Goal: Task Accomplishment & Management: Complete application form

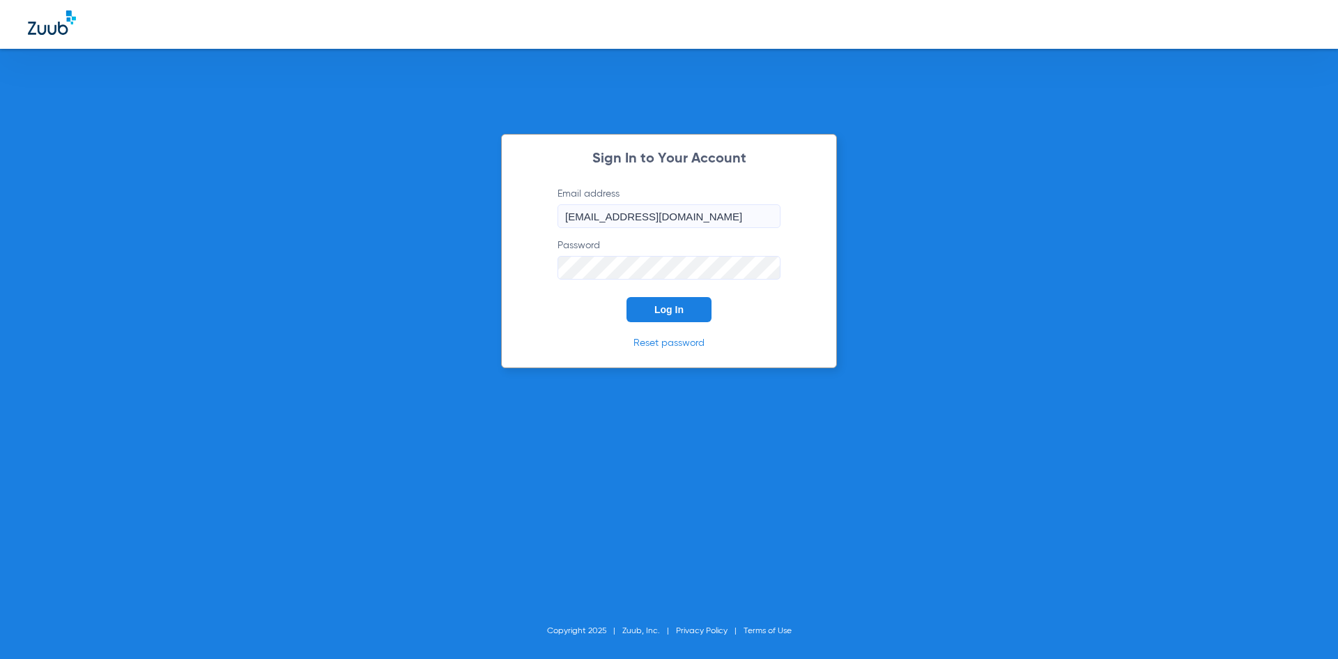
click at [647, 305] on button "Log In" at bounding box center [668, 309] width 85 height 25
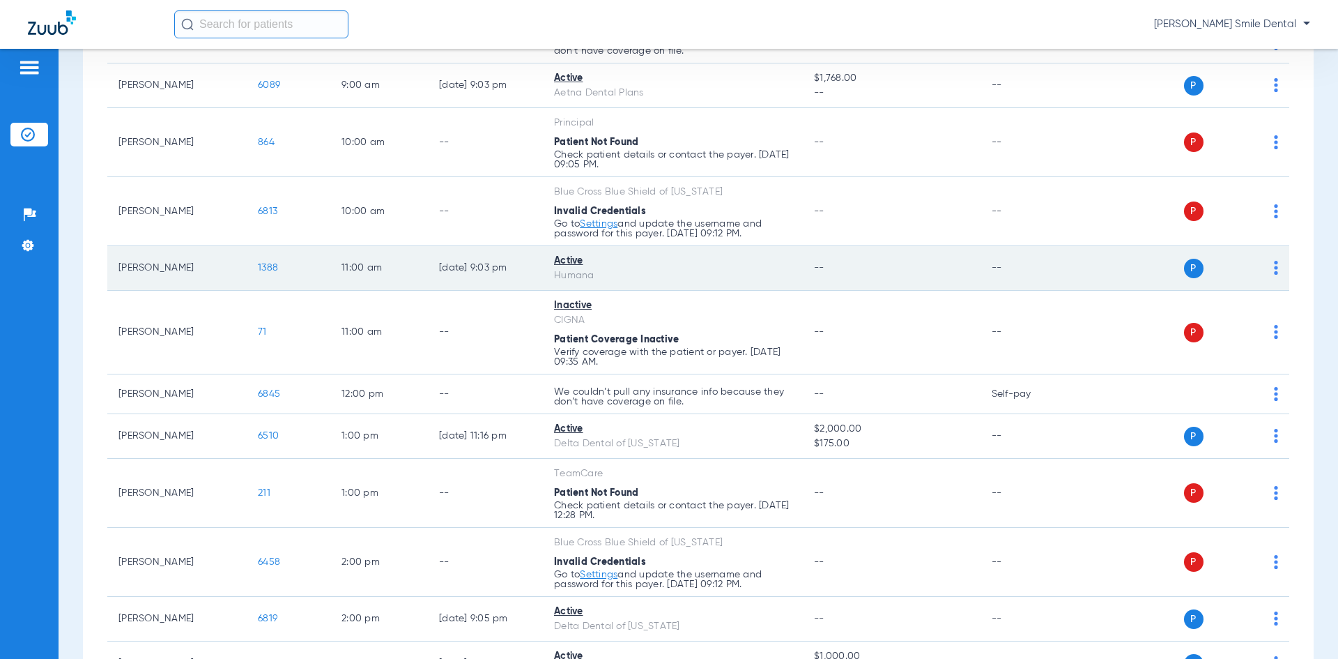
scroll to position [209, 0]
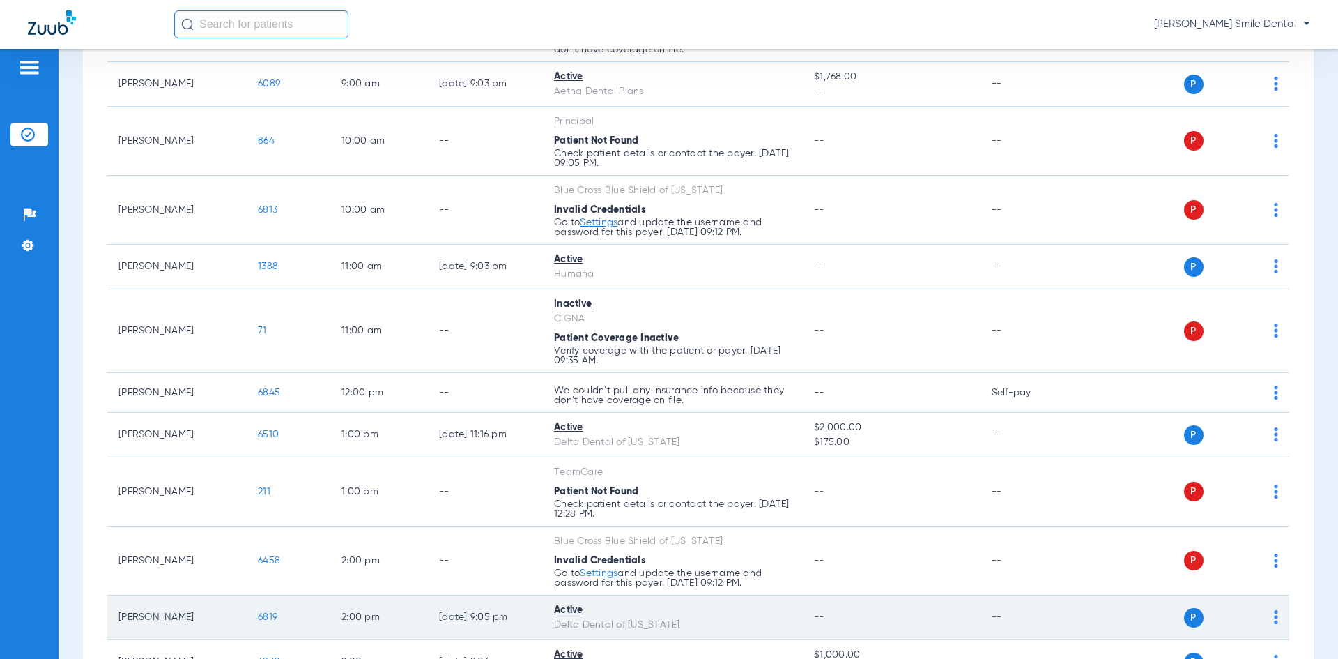
click at [262, 617] on span "6819" at bounding box center [268, 617] width 20 height 10
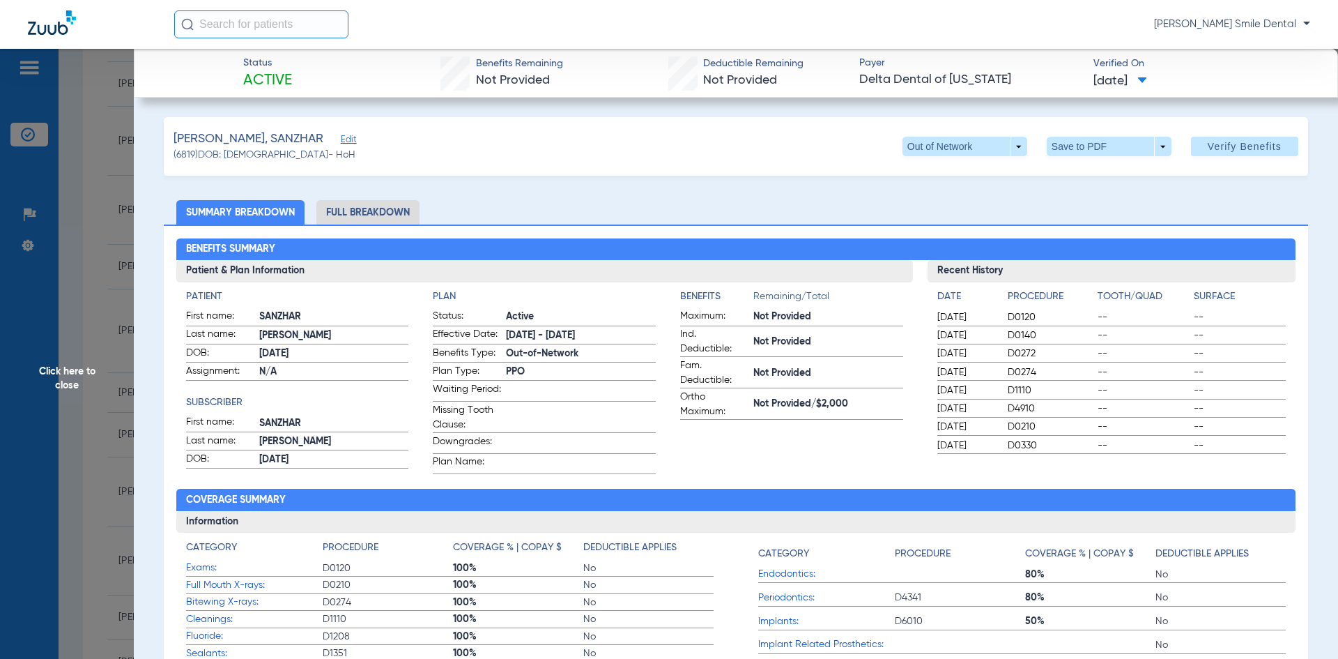
click at [994, 157] on div "AKMATOV, SANZHAR Edit (6819) DOB: 01/15/1996 - HoH Out of Network arrow_drop_do…" at bounding box center [736, 146] width 1144 height 59
click at [992, 149] on span at bounding box center [964, 147] width 125 height 20
click at [930, 173] on span "In Network" at bounding box center [936, 174] width 65 height 10
click at [962, 330] on span "07/22/2025" at bounding box center [966, 335] width 59 height 14
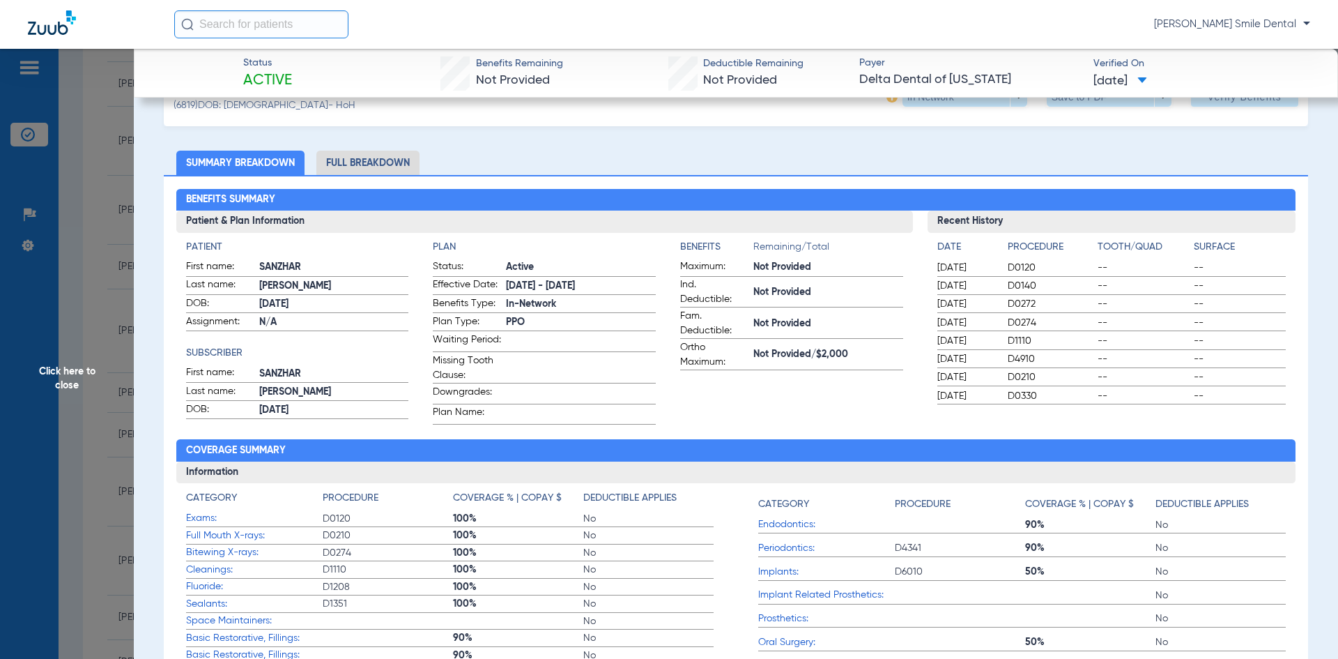
scroll to position [0, 0]
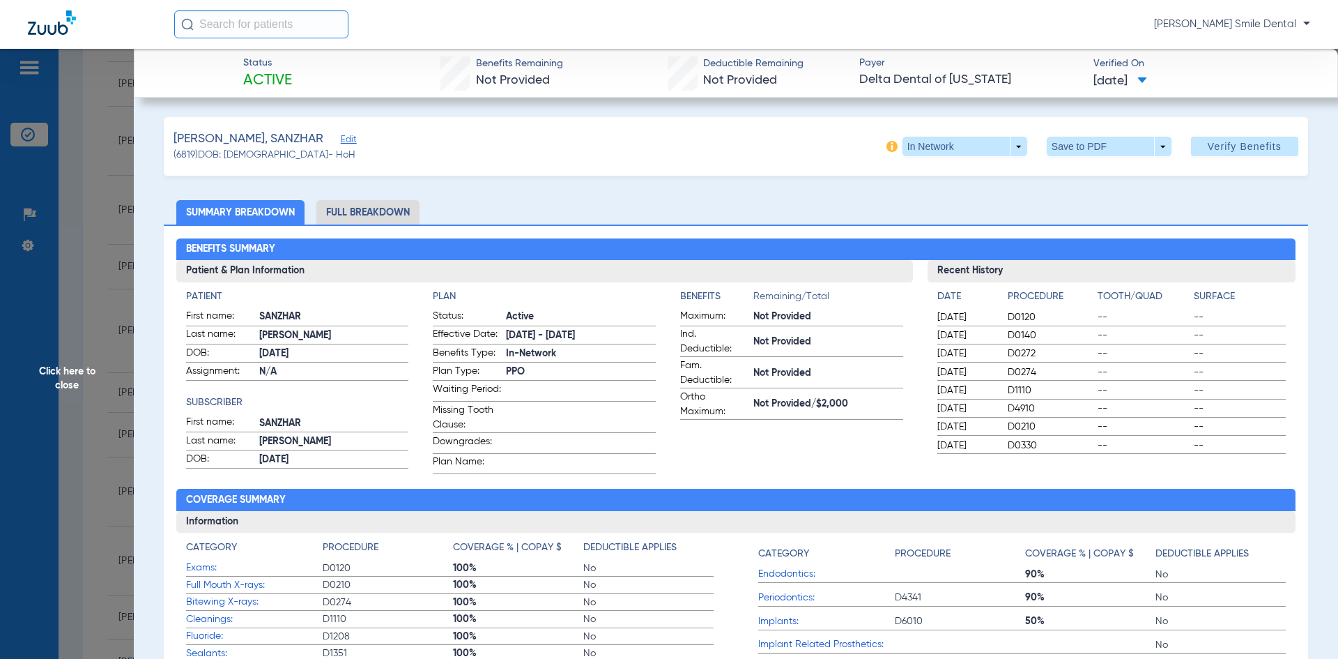
drag, startPoint x: 1323, startPoint y: 151, endPoint x: 1337, endPoint y: 132, distance: 23.3
click at [1337, 132] on div "Status Active Benefits Remaining Not Provided Deductible Remaining Not Provided…" at bounding box center [736, 378] width 1204 height 659
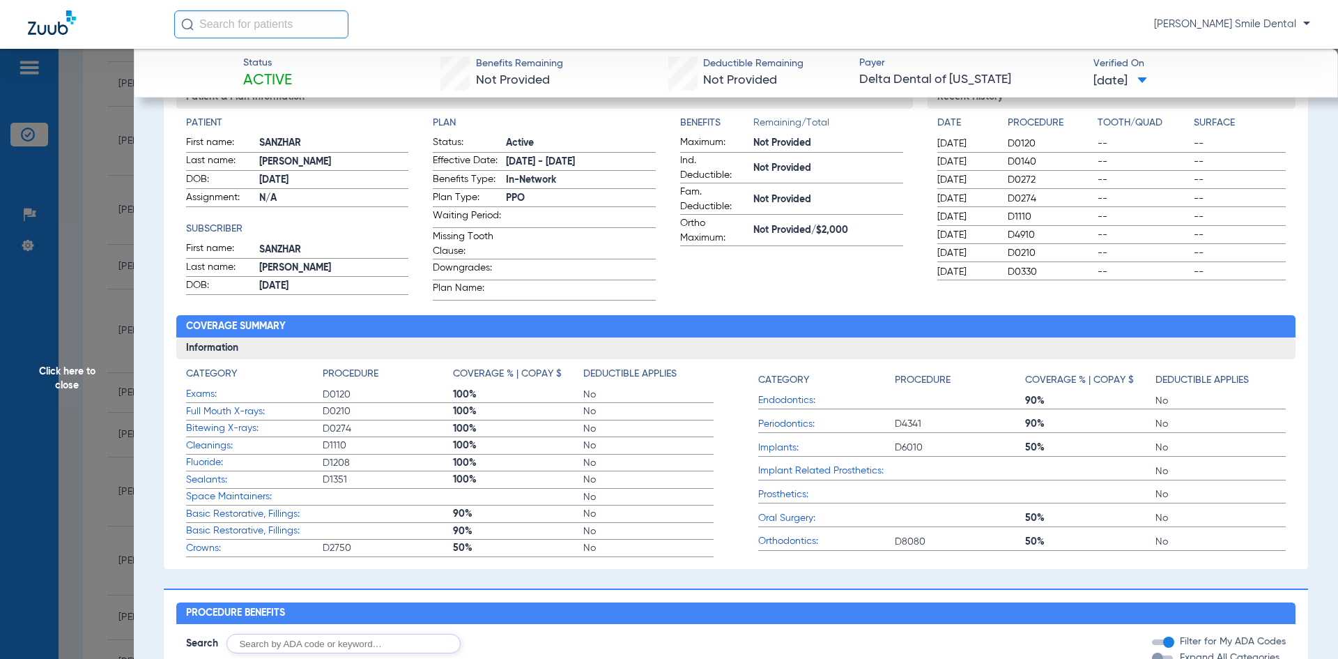
scroll to position [348, 0]
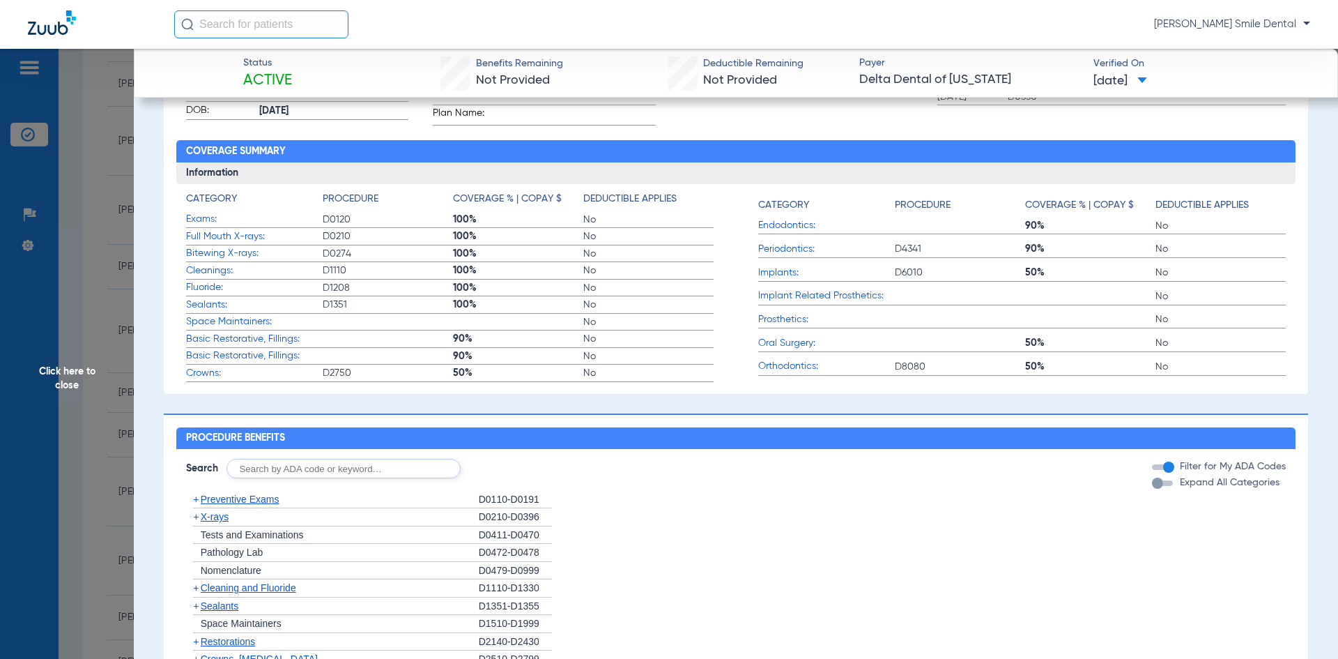
click at [112, 180] on span "Click here to close" at bounding box center [67, 378] width 134 height 659
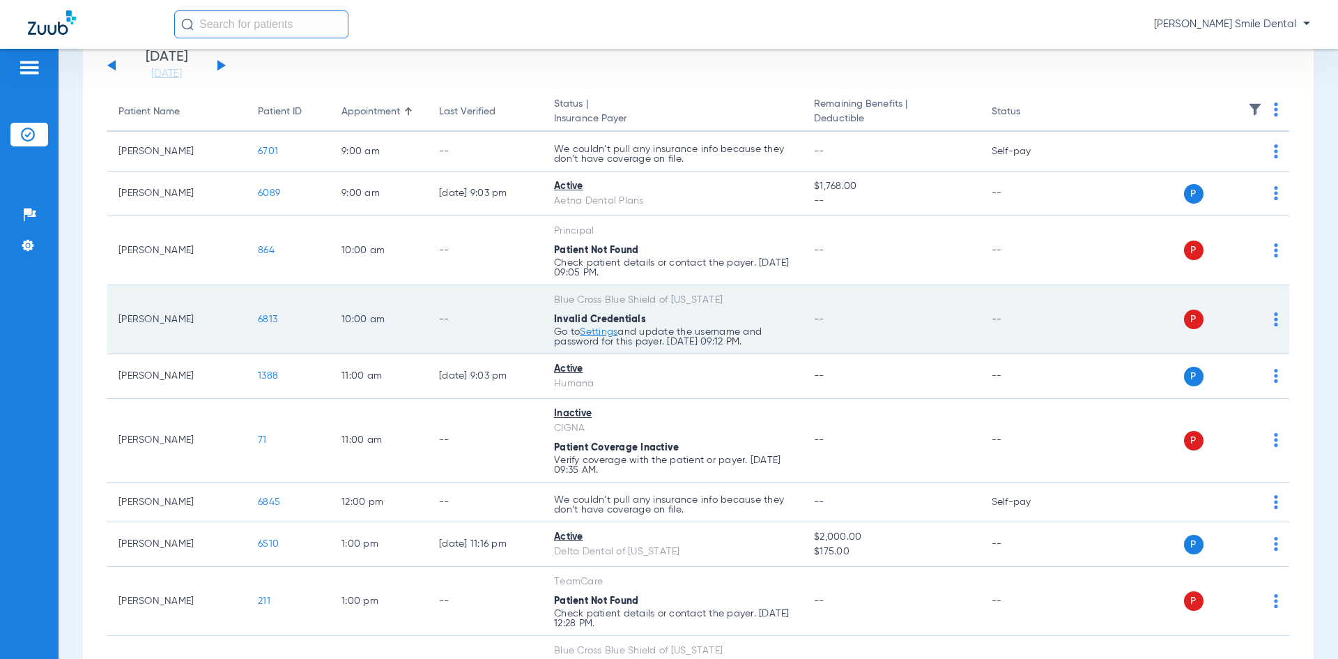
scroll to position [0, 0]
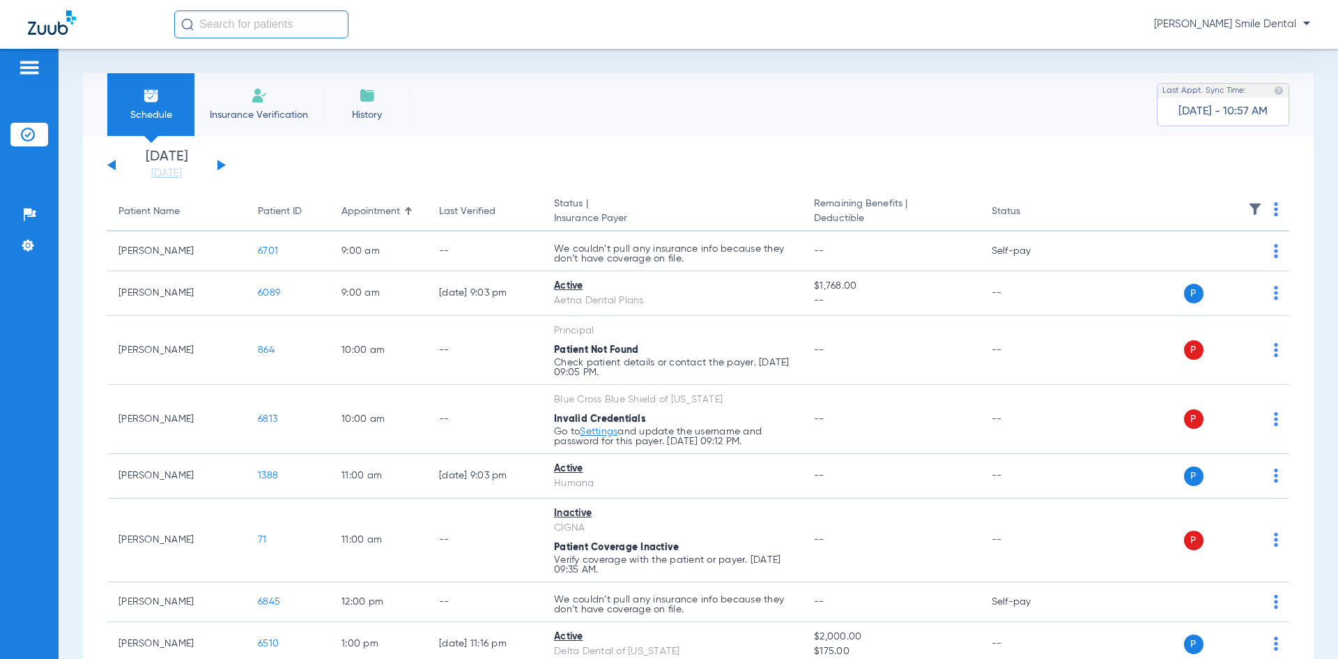
click at [271, 95] on li "Insurance Verification" at bounding box center [258, 104] width 129 height 63
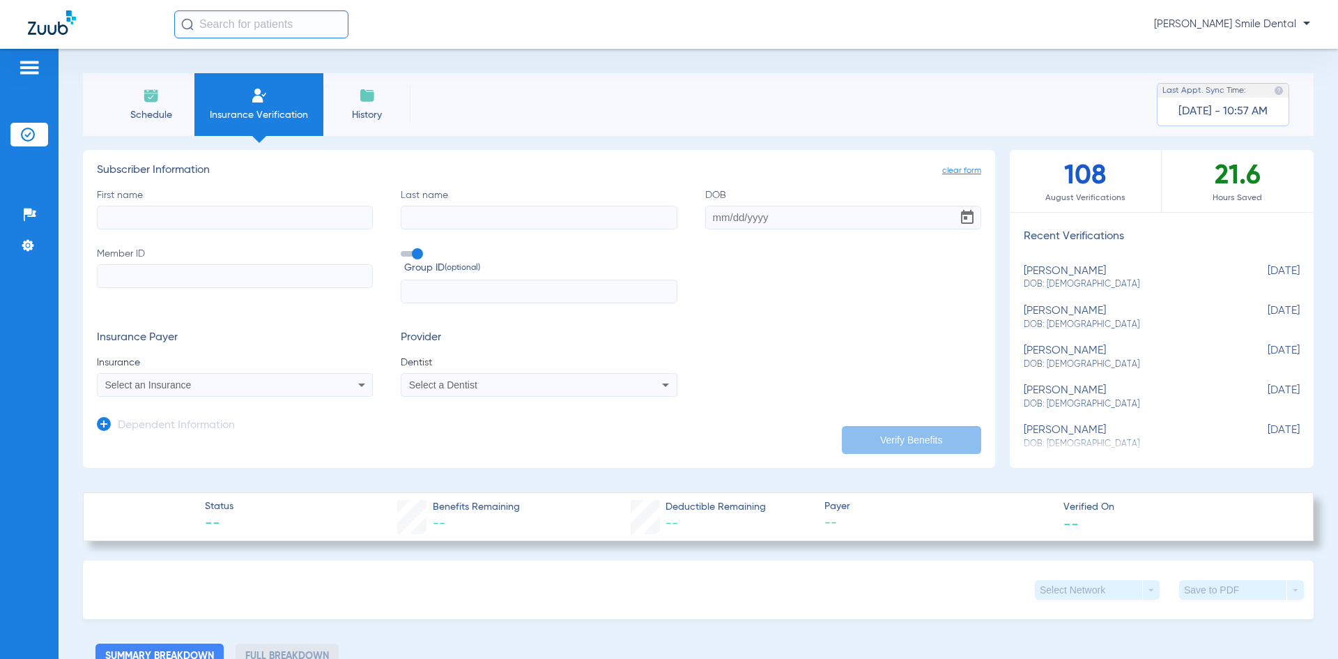
click at [153, 89] on img at bounding box center [151, 95] width 17 height 17
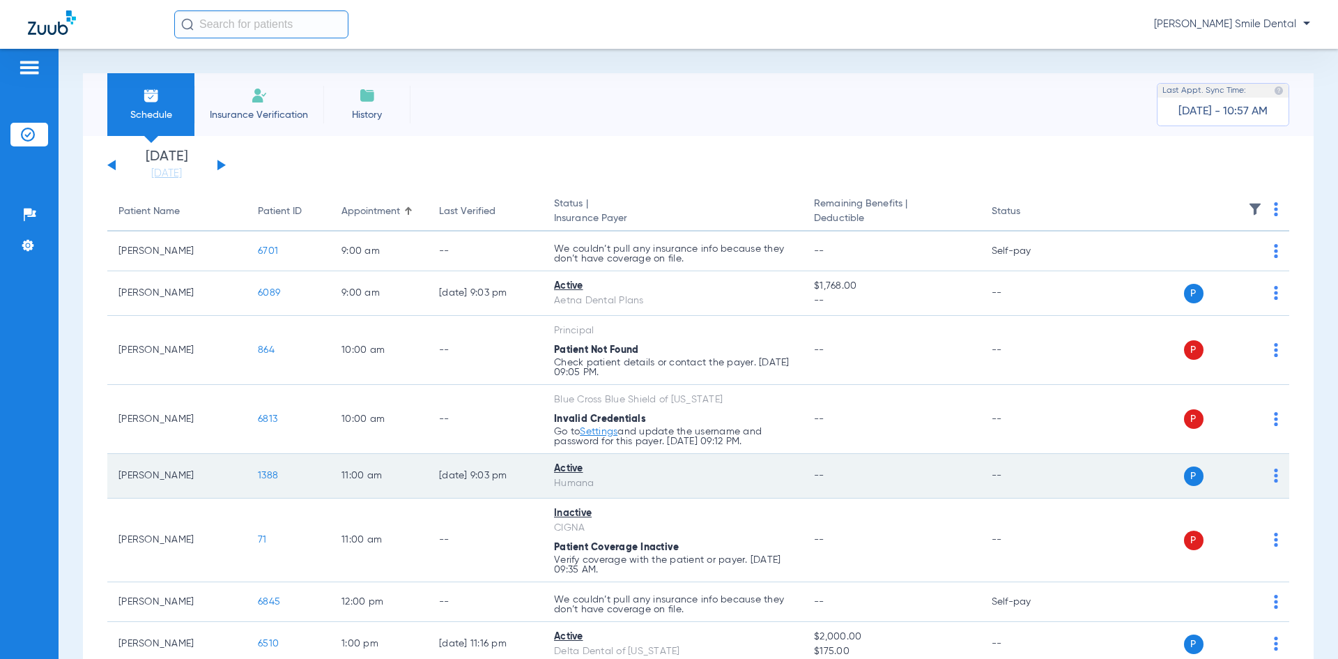
scroll to position [70, 0]
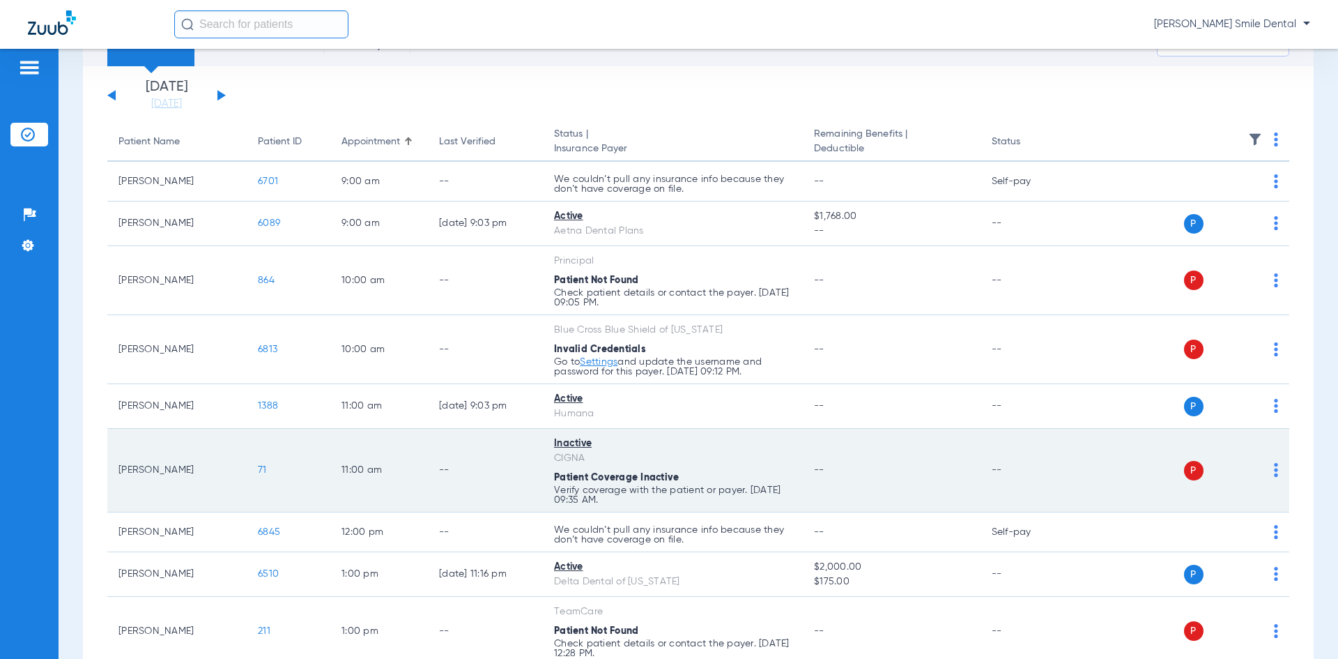
click at [263, 467] on span "71" at bounding box center [262, 470] width 9 height 10
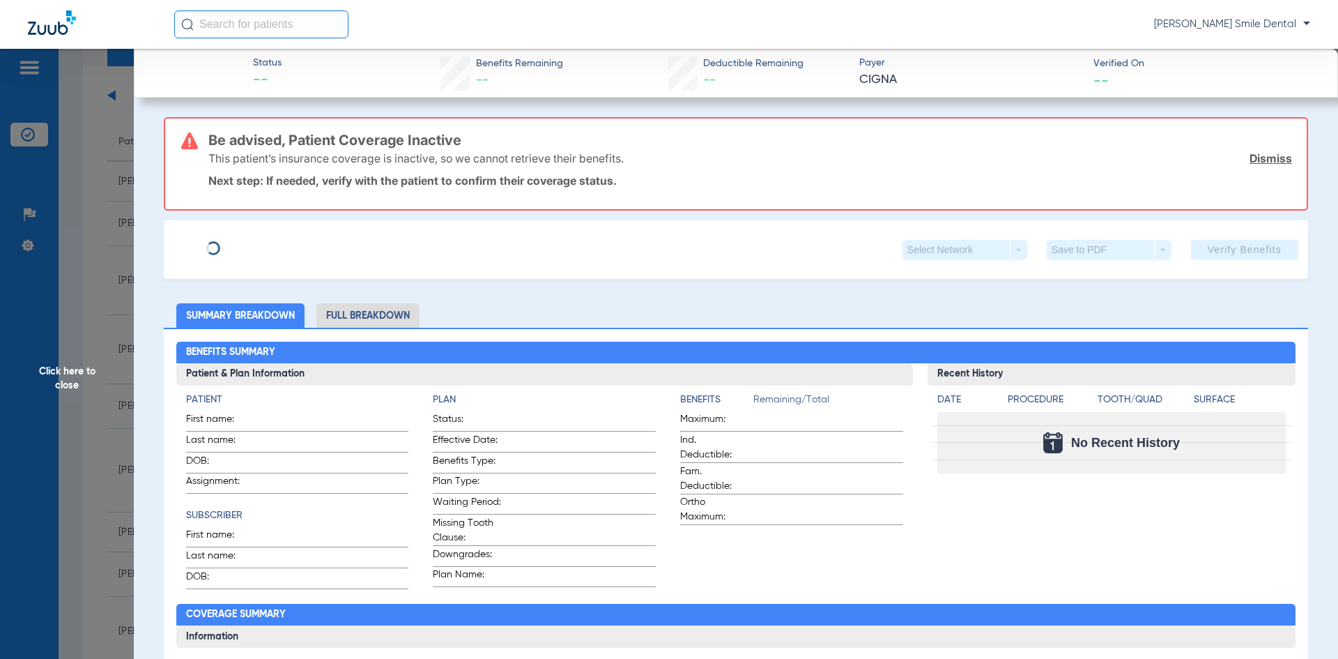
type input "[PERSON_NAME]"
type input "MC [PERSON_NAME]"
type input "[DATE]"
type input "U11940729"
type input "2466082"
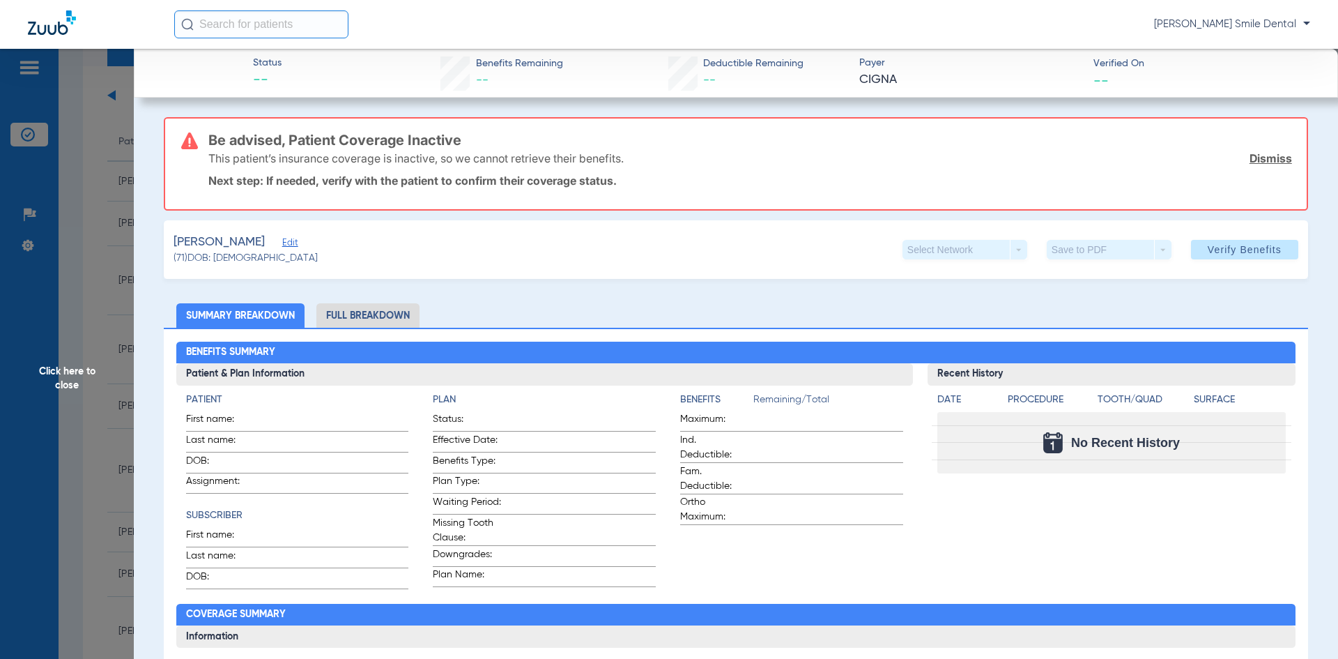
click at [295, 245] on span "Edit" at bounding box center [288, 244] width 13 height 13
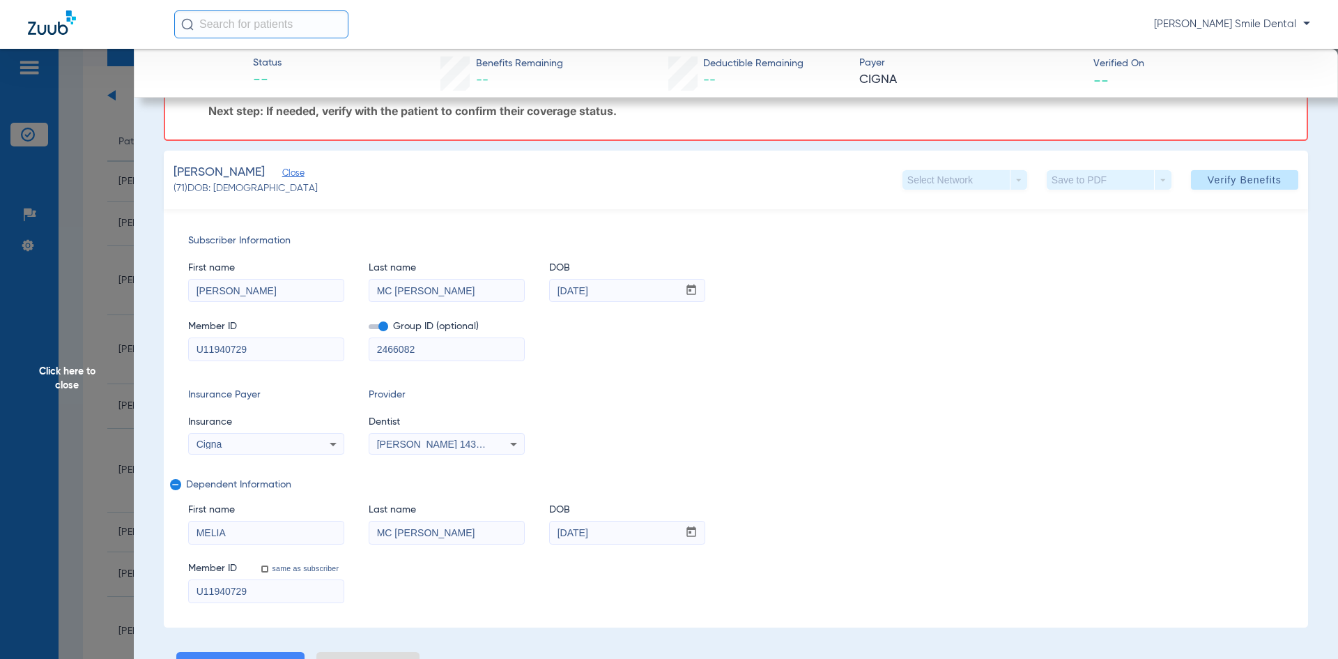
scroll to position [139, 0]
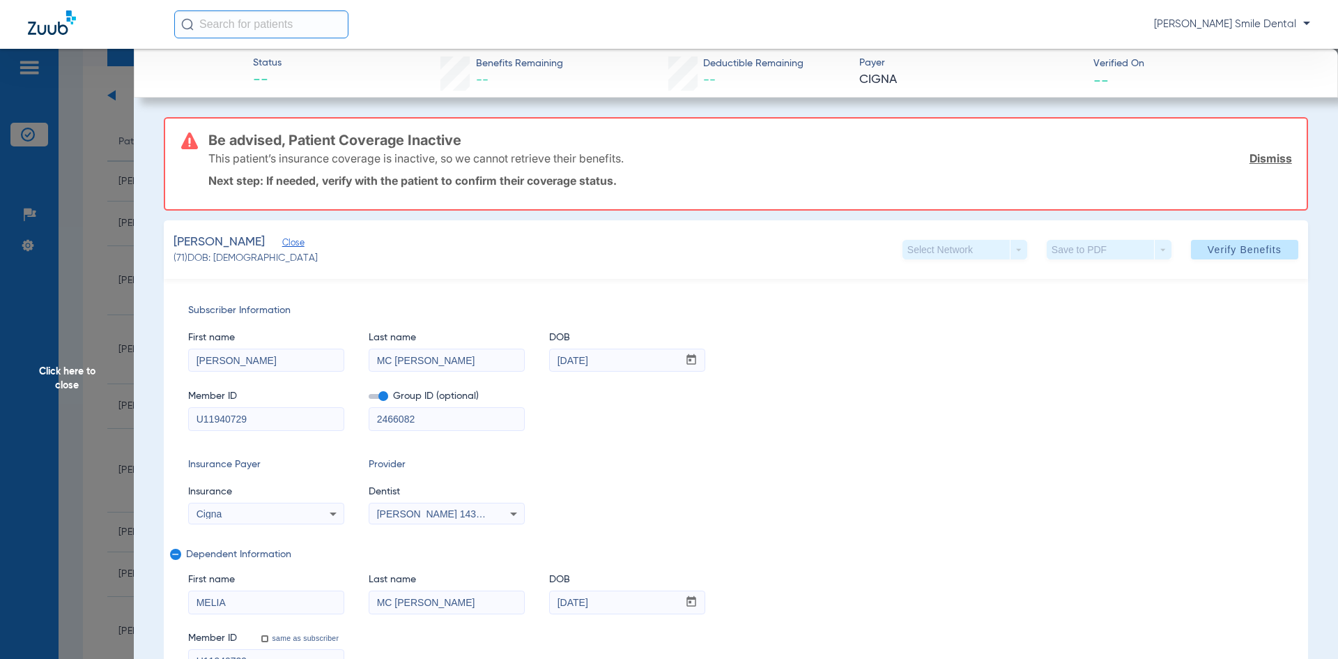
click at [1261, 164] on link "Dismiss" at bounding box center [1271, 158] width 43 height 14
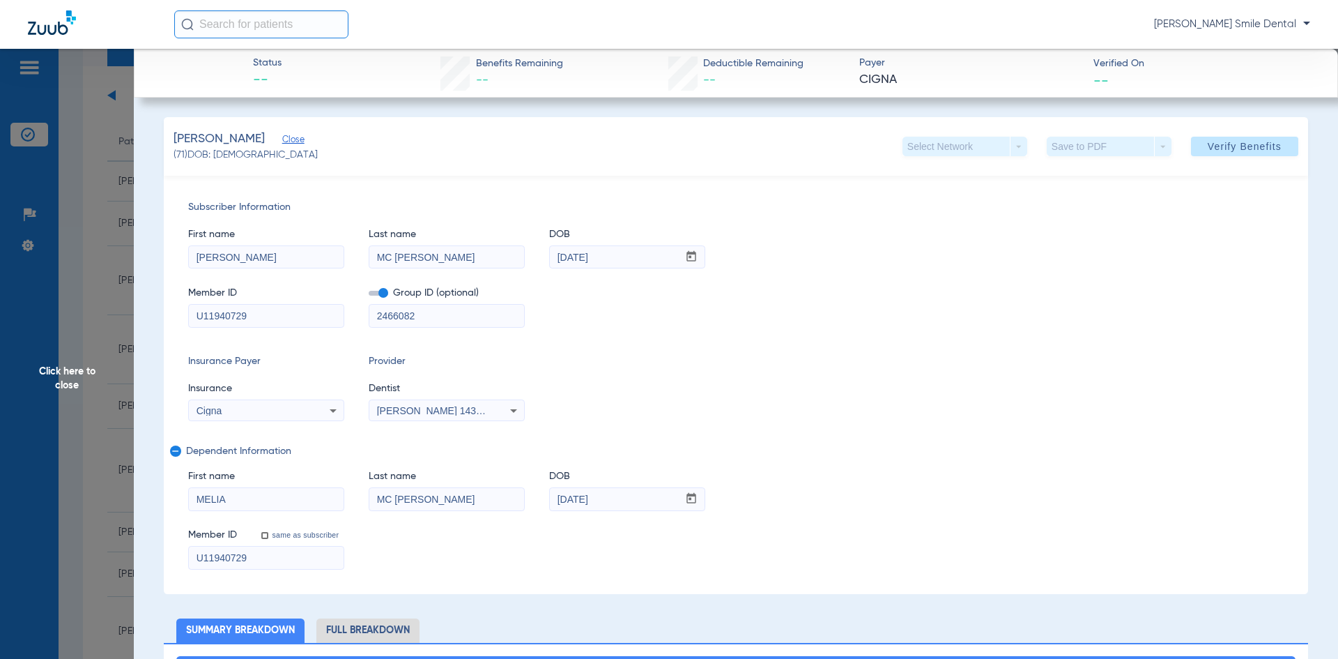
click at [295, 138] on span "Close" at bounding box center [288, 140] width 13 height 13
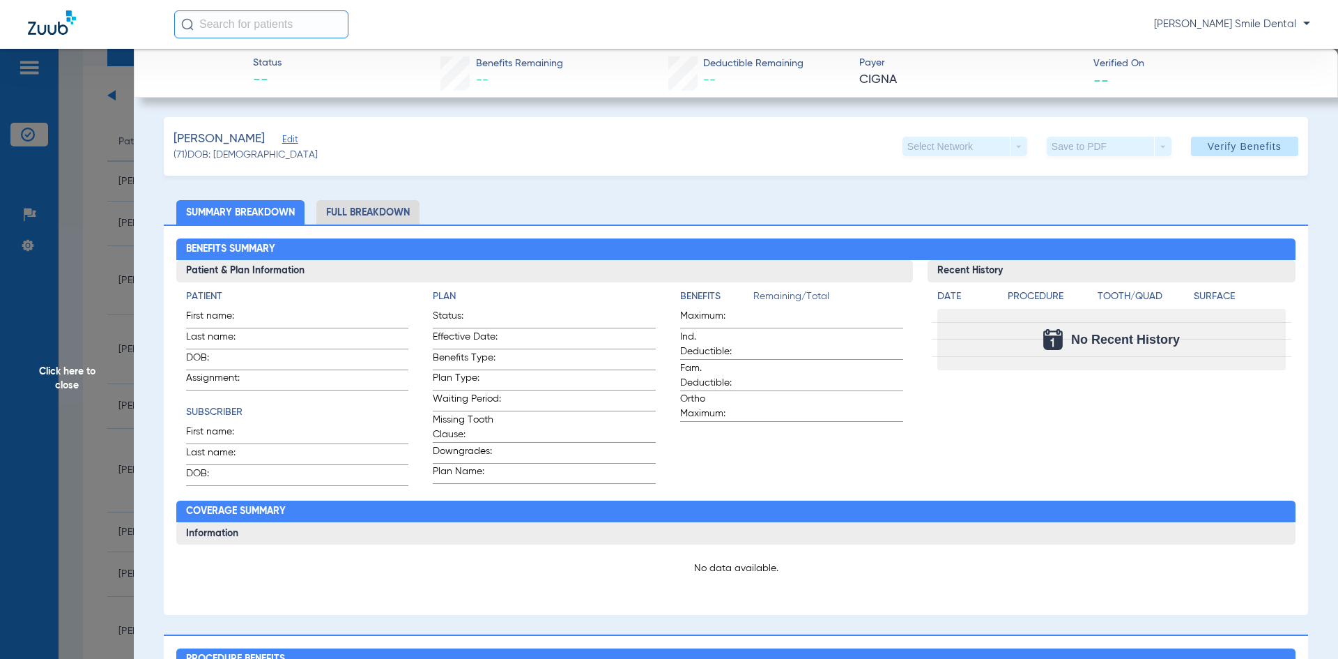
click at [96, 203] on span "Click here to close" at bounding box center [67, 378] width 134 height 659
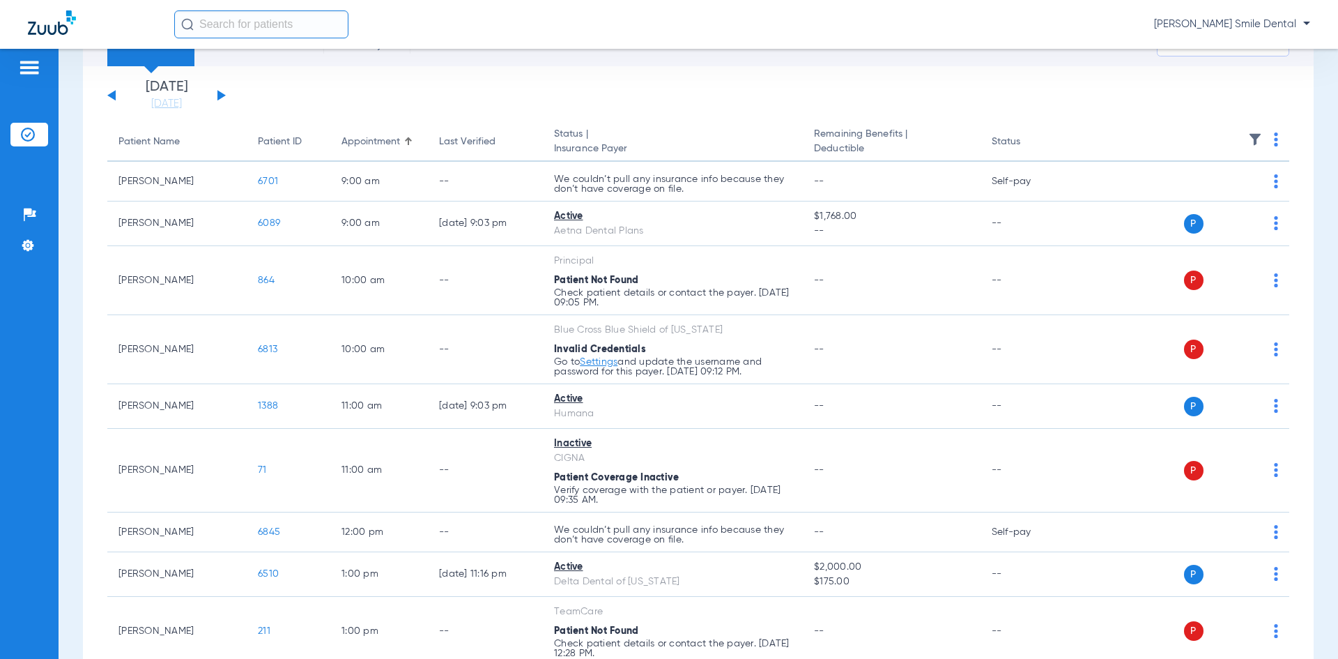
click at [299, 26] on input "text" at bounding box center [261, 24] width 174 height 28
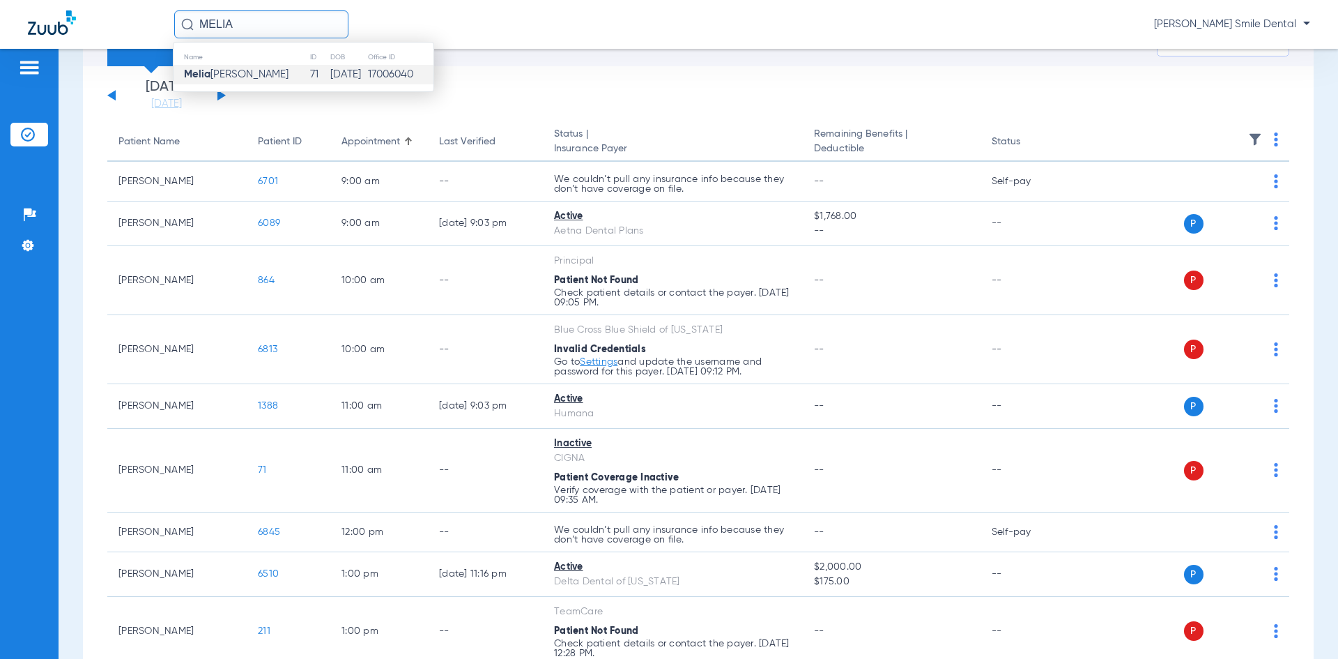
type input "MELIA"
click at [309, 70] on td "71" at bounding box center [319, 75] width 20 height 20
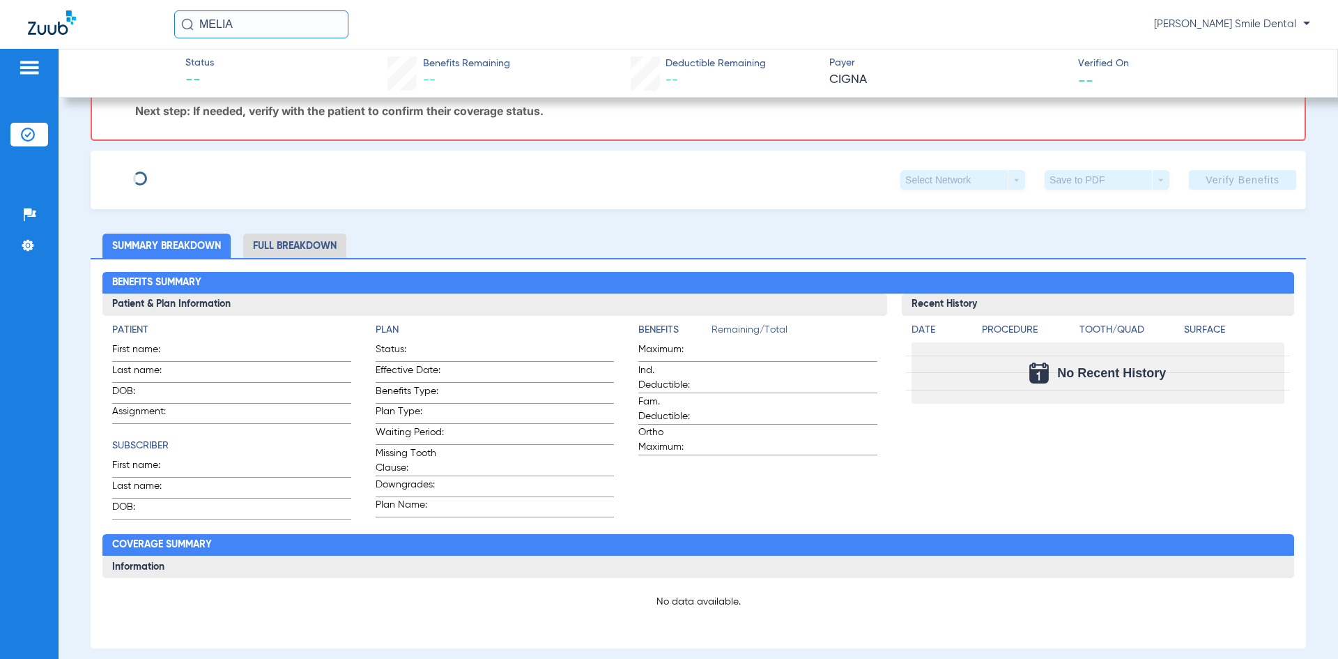
scroll to position [173, 0]
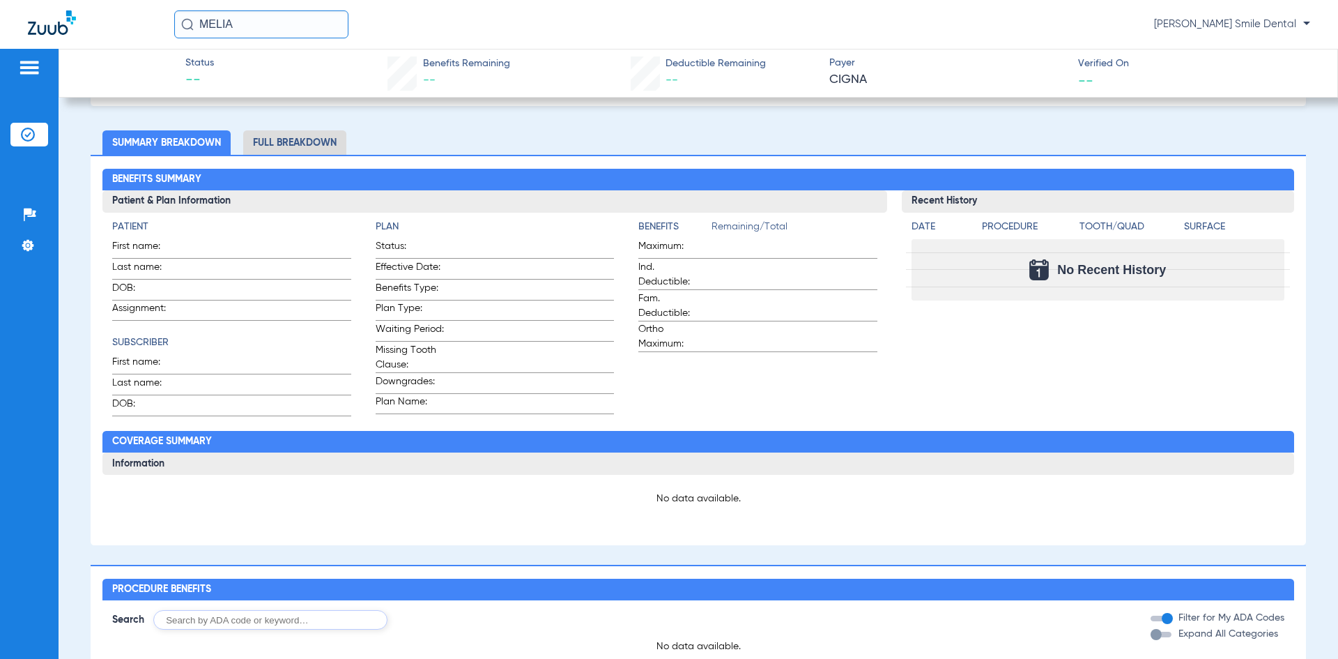
type input "[PERSON_NAME]"
type input "MC [PERSON_NAME]"
type input "[DATE]"
type input "U11940729"
type input "2466082"
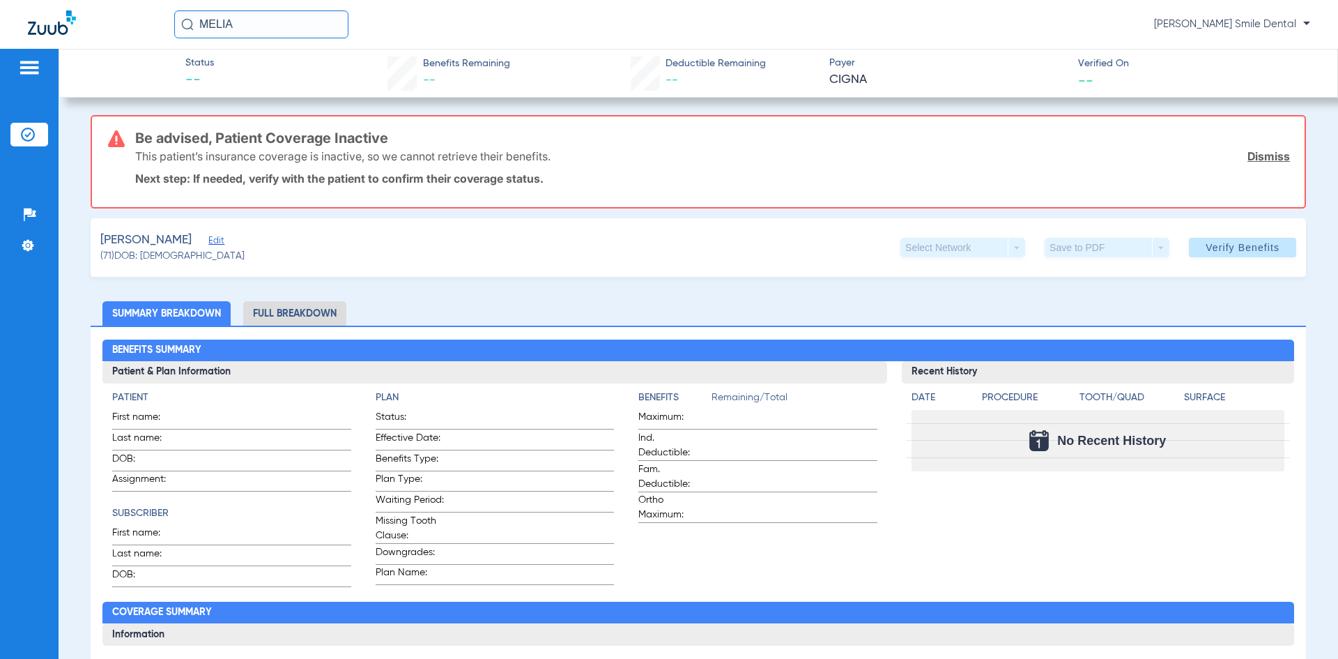
scroll to position [0, 0]
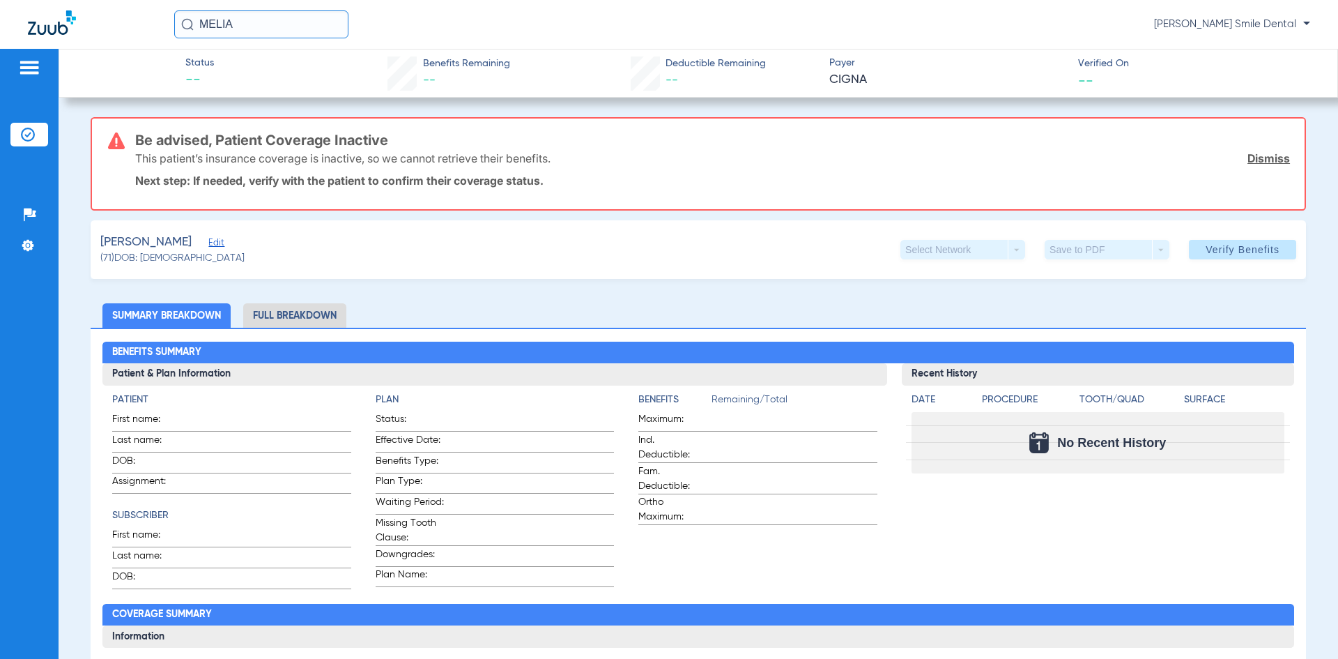
click at [221, 243] on span "Edit" at bounding box center [214, 244] width 13 height 13
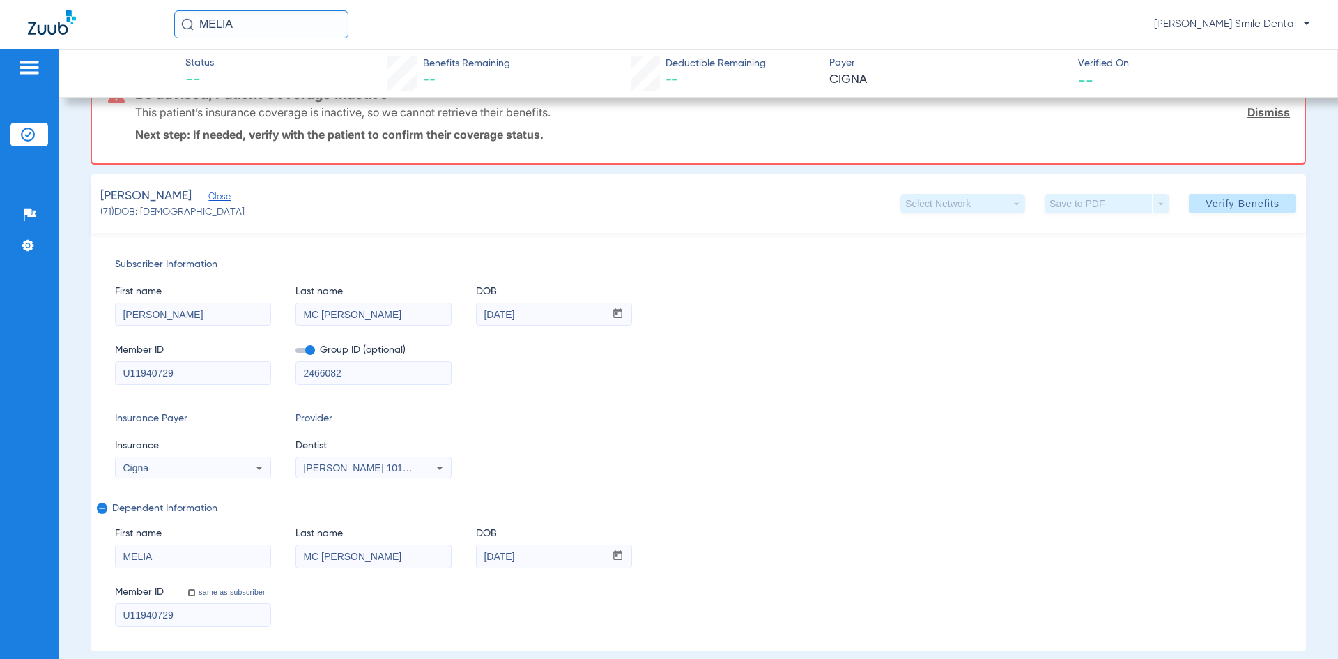
scroll to position [70, 0]
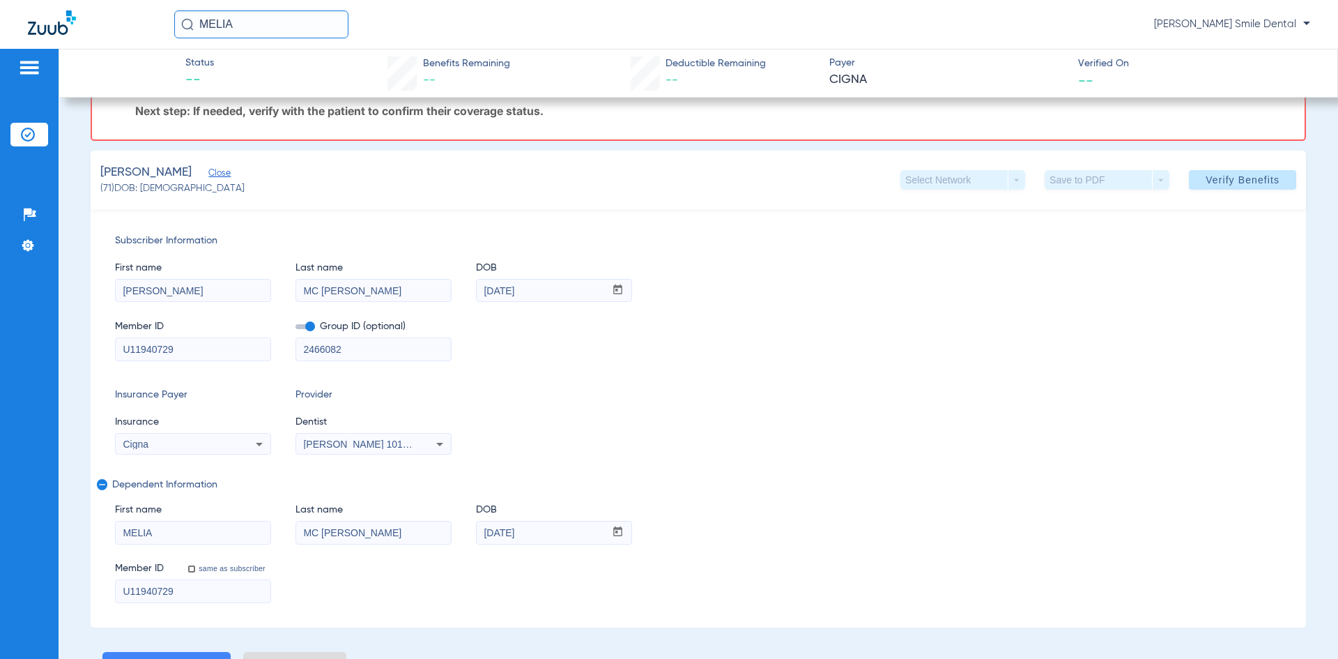
click at [203, 285] on input "[PERSON_NAME]" at bounding box center [193, 290] width 155 height 22
drag, startPoint x: 191, startPoint y: 291, endPoint x: 362, endPoint y: 286, distance: 170.8
click at [190, 292] on input "[PERSON_NAME]" at bounding box center [193, 290] width 155 height 22
click at [387, 286] on input "MC [PERSON_NAME]" at bounding box center [373, 290] width 155 height 22
drag, startPoint x: 213, startPoint y: 287, endPoint x: 0, endPoint y: 289, distance: 212.6
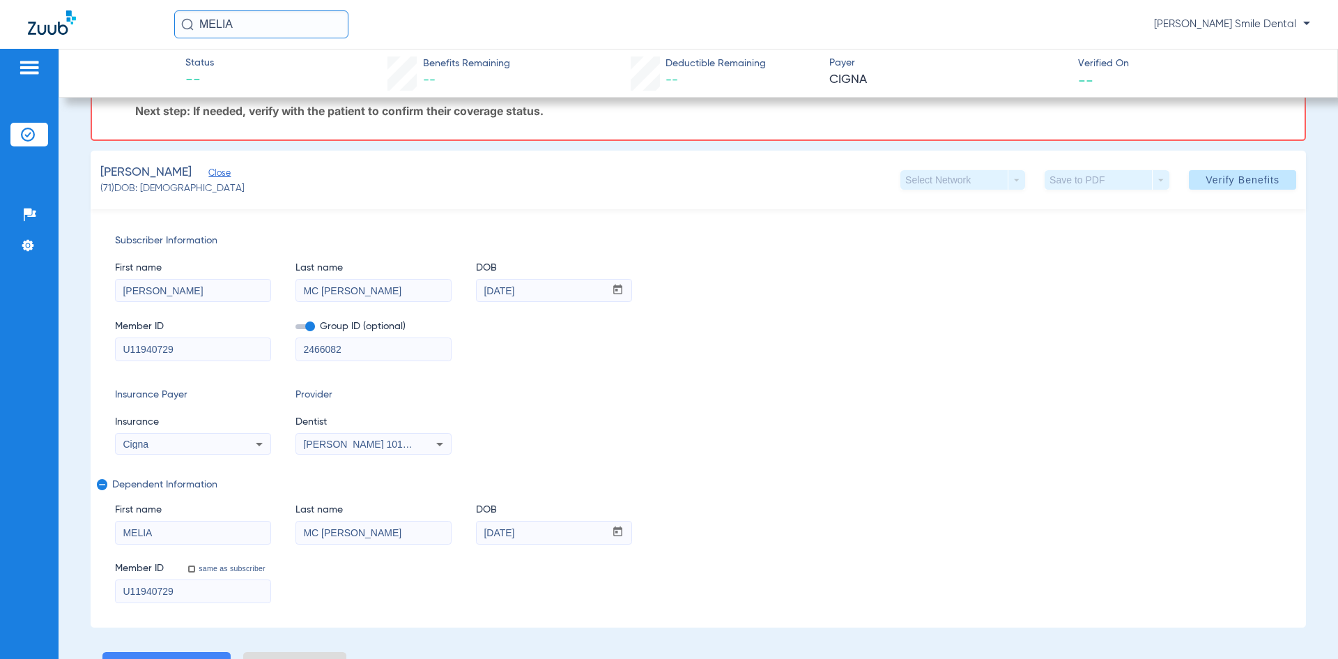
click at [0, 289] on div "Patients Insurance Verification Setup Help Center Settings Status -- Benefits R…" at bounding box center [669, 378] width 1338 height 659
type input "MELIA"
drag, startPoint x: 551, startPoint y: 295, endPoint x: 230, endPoint y: 272, distance: 321.4
click at [230, 272] on div "First name MELIA Last name MC DONALD DOB mm / dd / yyyy 06/05/1974" at bounding box center [698, 275] width 1167 height 54
type input "[DATE]"
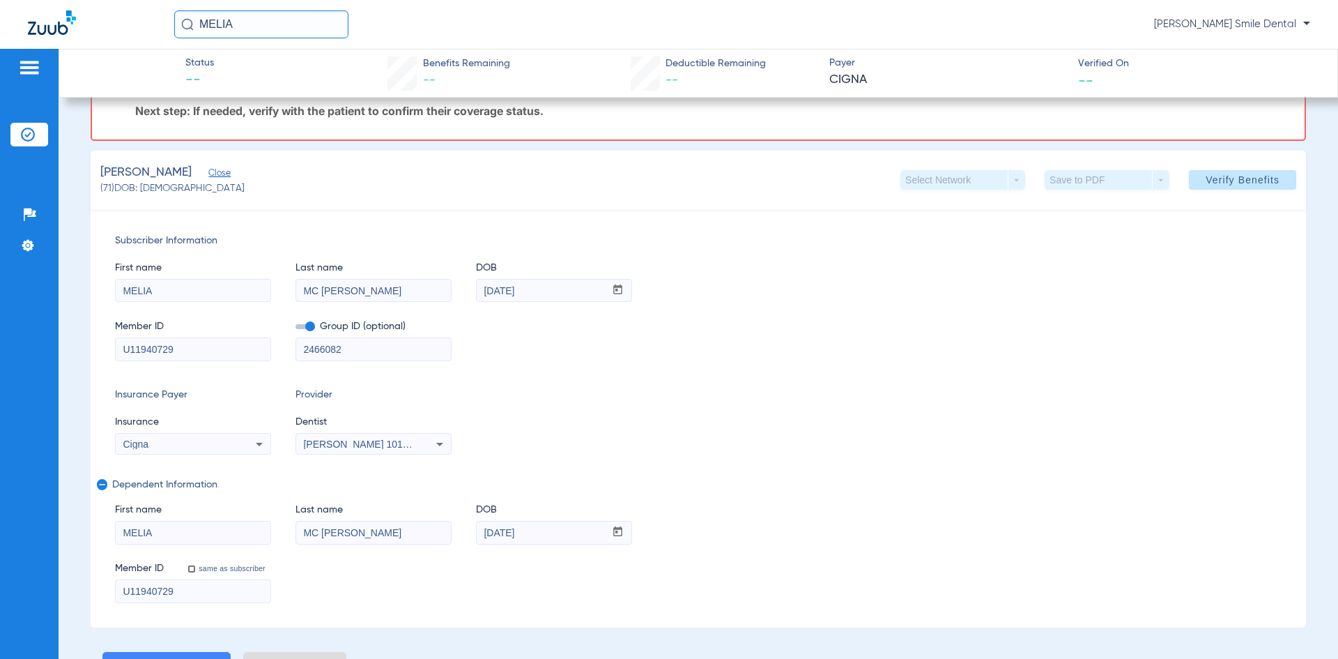
drag, startPoint x: 0, startPoint y: 324, endPoint x: 0, endPoint y: 314, distance: 9.8
click at [0, 314] on div "Patients Insurance Verification Setup Help Center Settings Status -- Benefits R…" at bounding box center [669, 378] width 1338 height 659
paste input "940586155"
type input "940586155"
drag, startPoint x: 175, startPoint y: 533, endPoint x: 0, endPoint y: 524, distance: 175.2
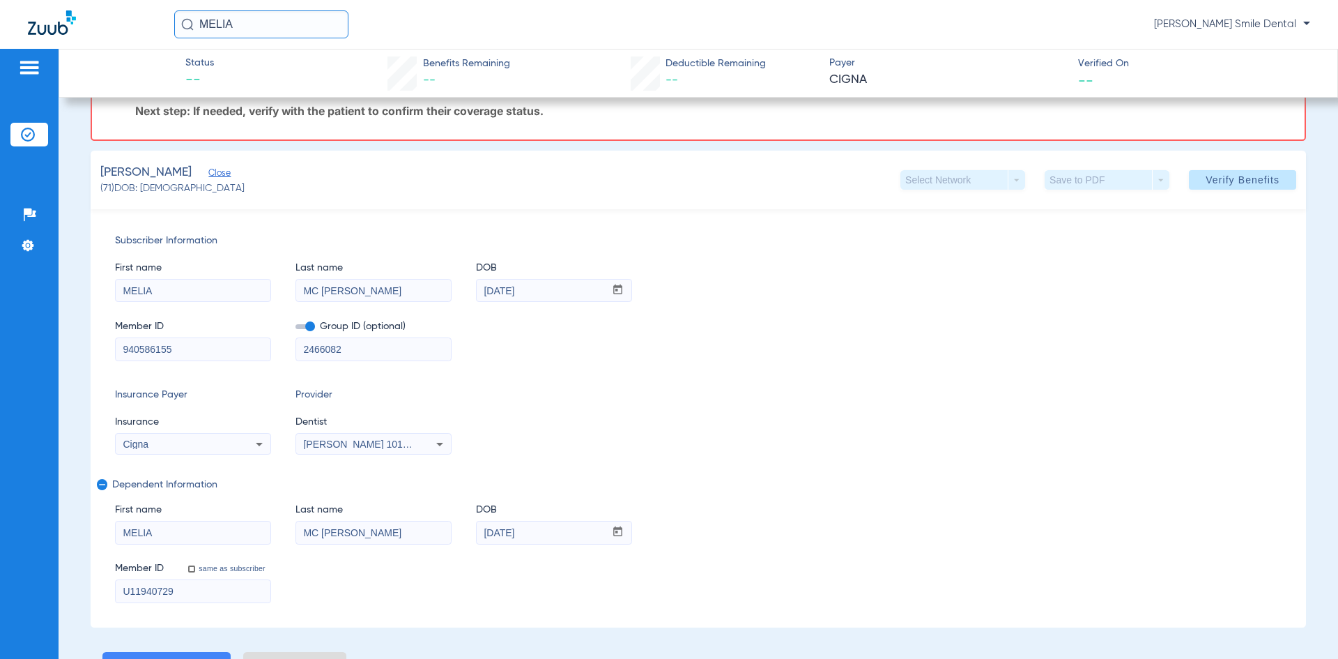
click at [0, 524] on div "Patients Insurance Verification Setup Help Center Settings Status -- Benefits R…" at bounding box center [669, 378] width 1338 height 659
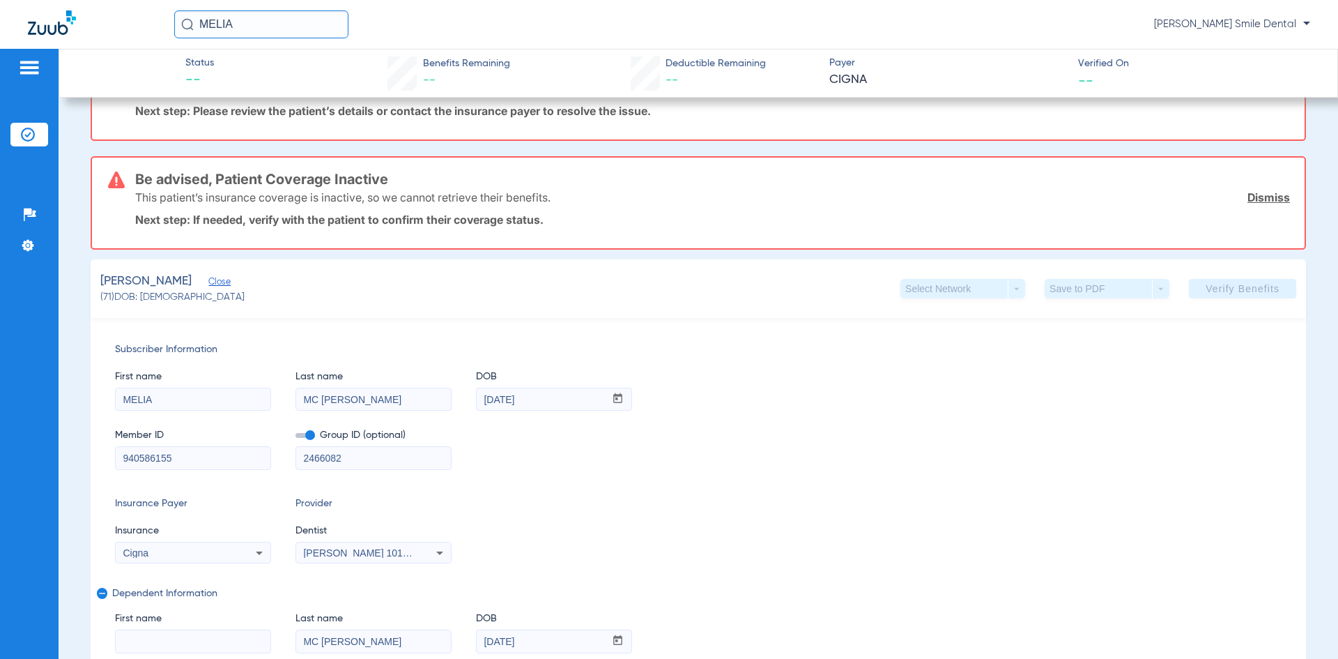
scroll to position [178, 0]
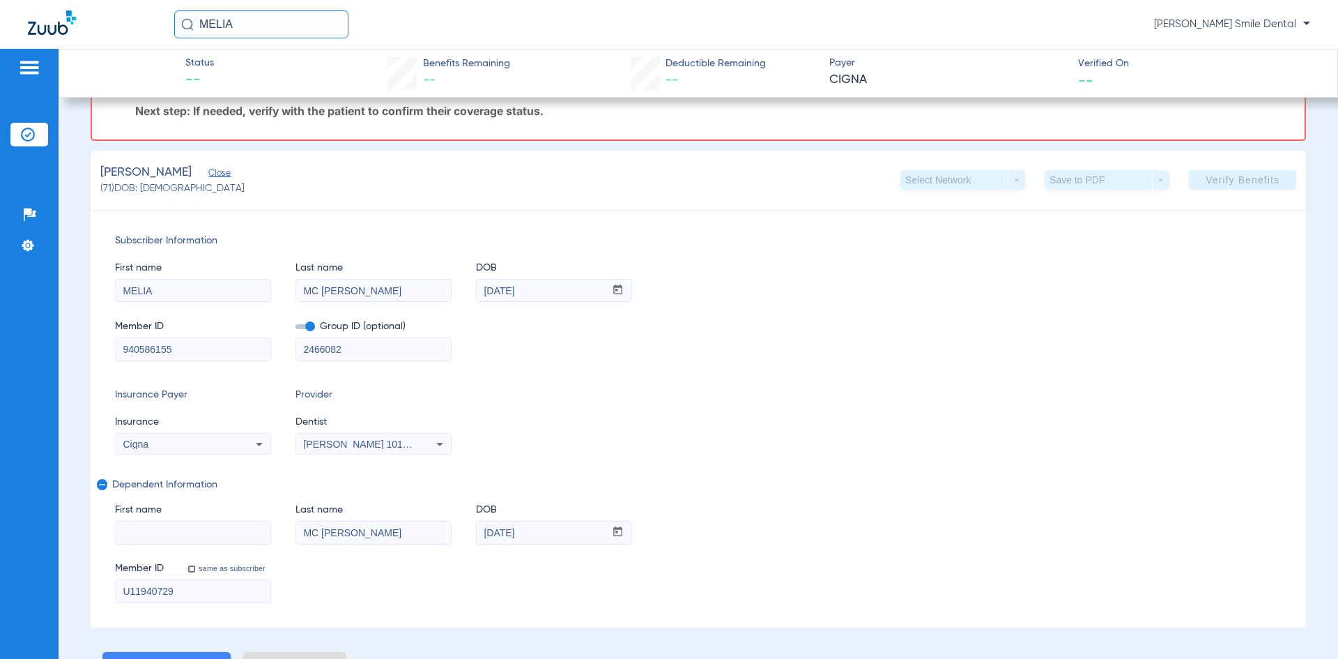
drag, startPoint x: 379, startPoint y: 535, endPoint x: 161, endPoint y: 528, distance: 218.2
click at [161, 528] on div "First name Last name MC DONALD DOB mm / dd / yyyy 08/23/1998" at bounding box center [698, 517] width 1167 height 54
drag, startPoint x: 560, startPoint y: 530, endPoint x: 374, endPoint y: 549, distance: 187.7
click at [374, 549] on div "First name Last name DOB mm / dd / yyyy 08/23/1998 Member ID same as subscriber…" at bounding box center [698, 546] width 1167 height 113
drag, startPoint x: 233, startPoint y: 590, endPoint x: 0, endPoint y: 555, distance: 235.4
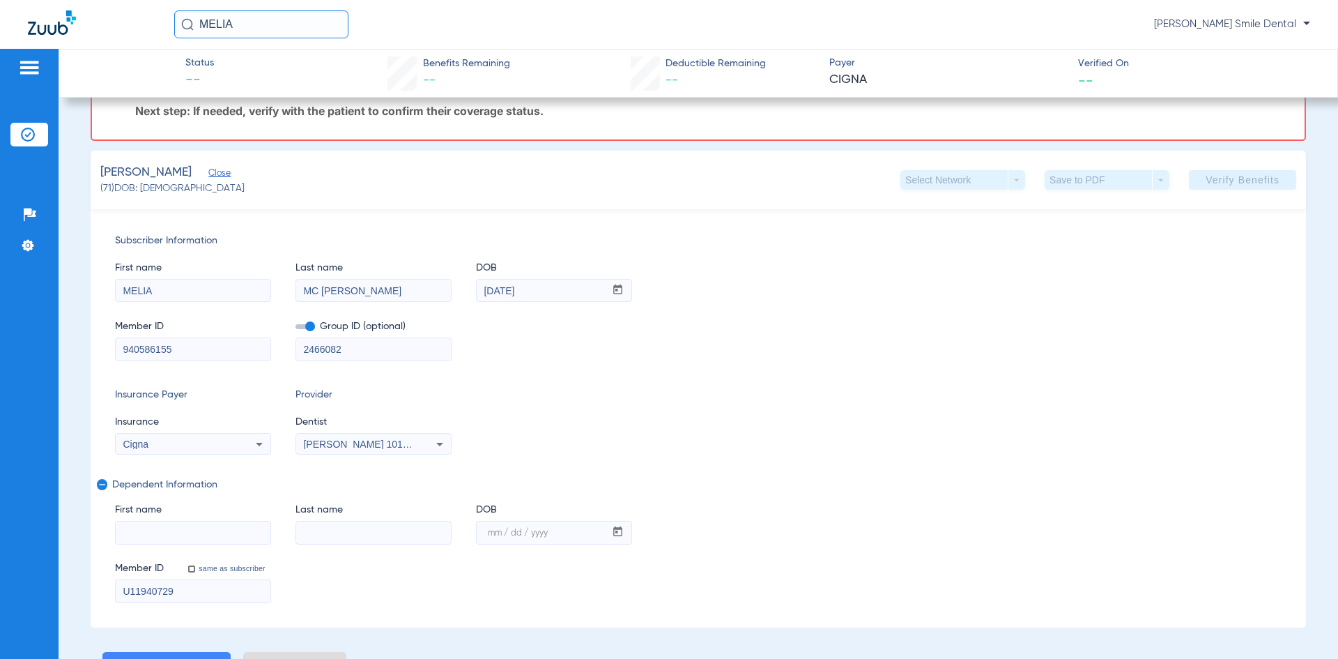
click at [0, 555] on div "Patients Insurance Verification Setup Help Center Settings Status -- Benefits R…" at bounding box center [669, 378] width 1338 height 659
click at [356, 449] on div "[PERSON_NAME] 1013179480" at bounding box center [373, 444] width 155 height 17
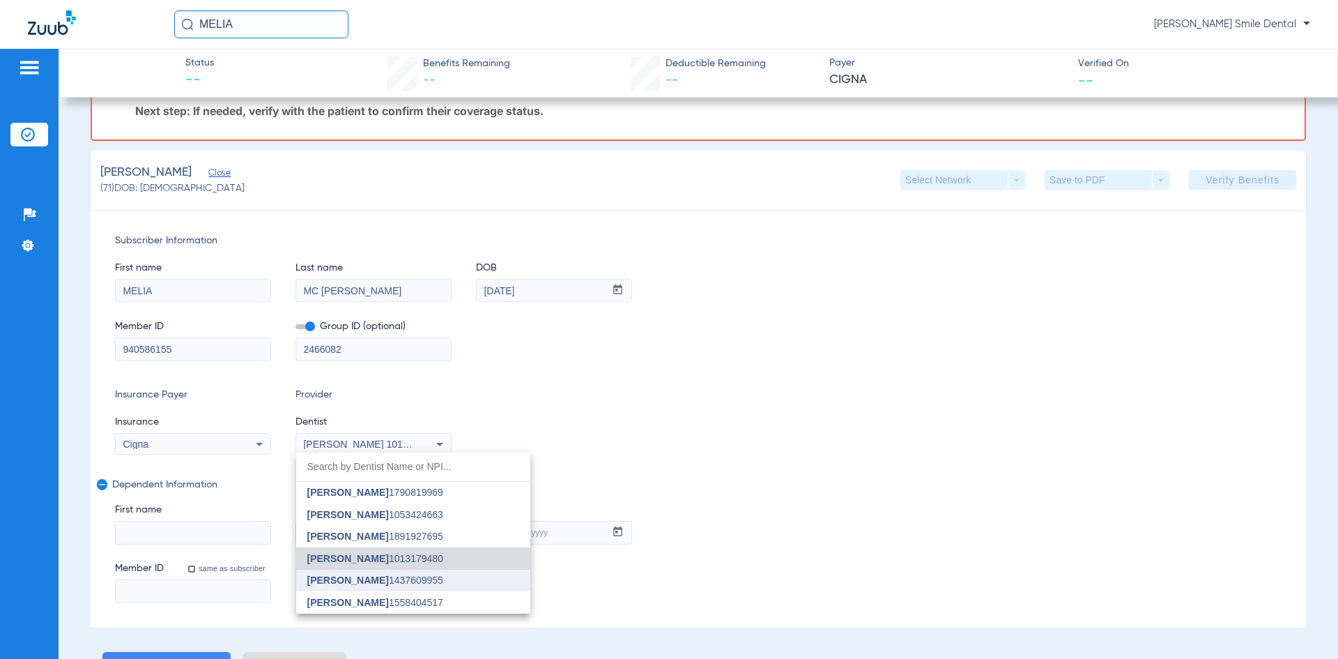
click at [342, 581] on span "[PERSON_NAME]" at bounding box center [348, 579] width 82 height 11
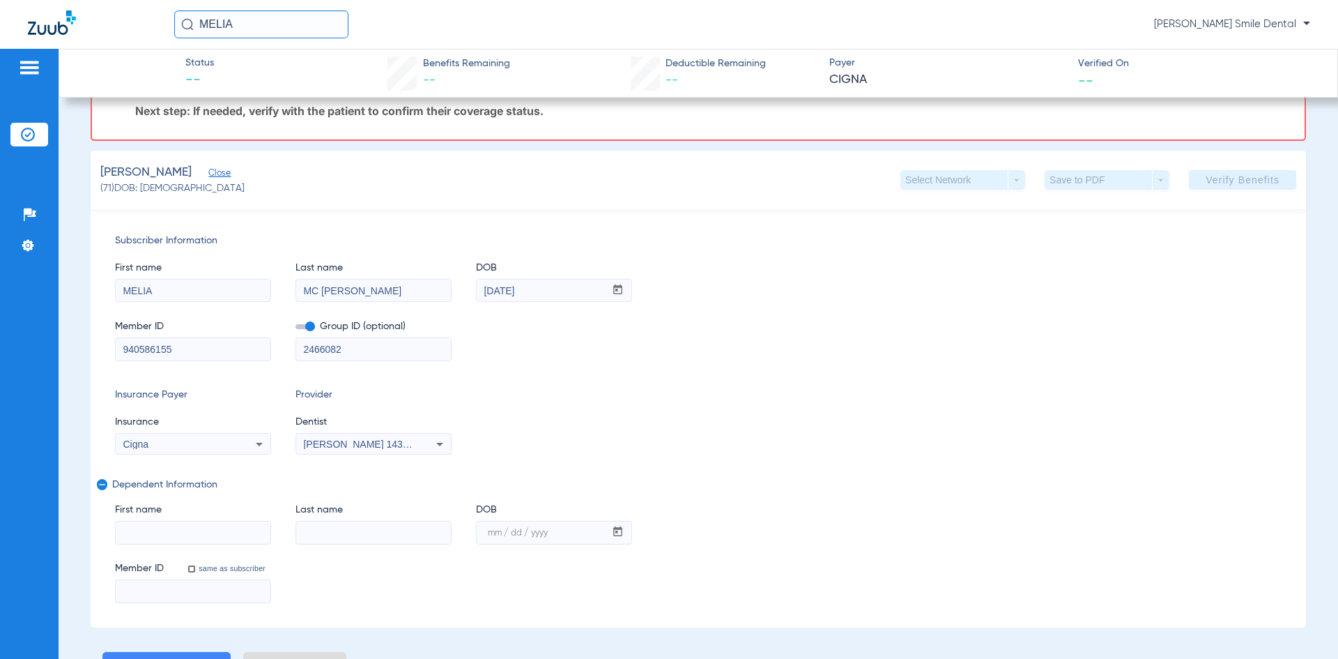
click at [243, 448] on div "Cigna" at bounding box center [193, 444] width 155 height 17
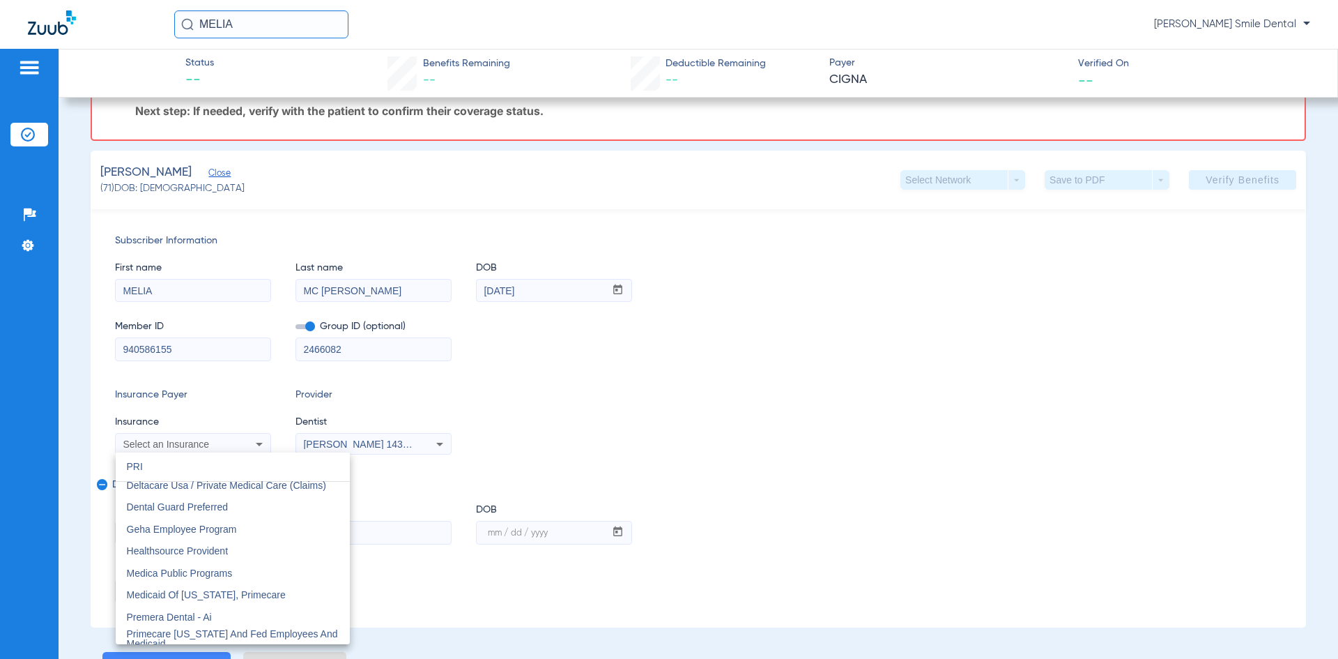
scroll to position [0, 0]
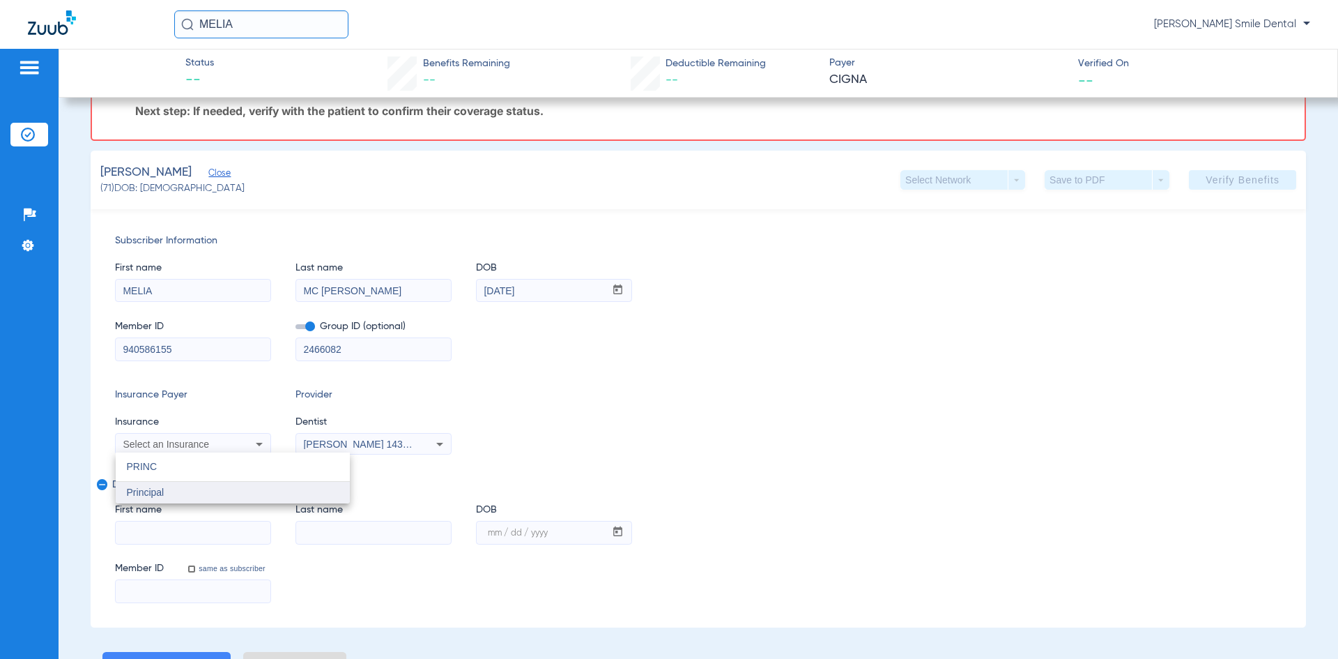
type input "PRINC"
click at [279, 489] on mat-option "Principal" at bounding box center [233, 493] width 234 height 22
drag, startPoint x: 391, startPoint y: 354, endPoint x: 101, endPoint y: 353, distance: 289.9
click at [101, 353] on div "Subscriber Information First name MELIA Last name MC DONALD DOB mm / dd / yyyy …" at bounding box center [698, 418] width 1215 height 418
click at [741, 507] on div "First name Last name DOB mm / dd / yyyy" at bounding box center [698, 517] width 1167 height 54
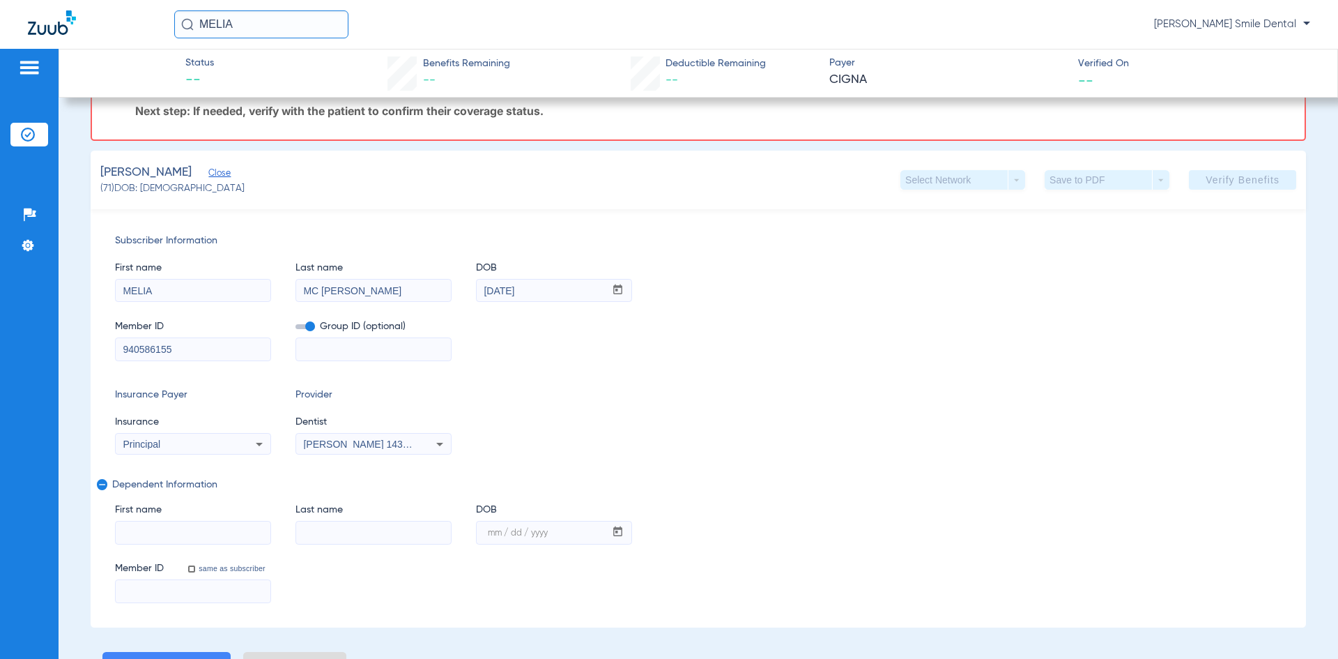
click at [960, 283] on div "First name MELIA Last name MC DONALD DOB mm / dd / yyyy 08/23/1998" at bounding box center [698, 275] width 1167 height 54
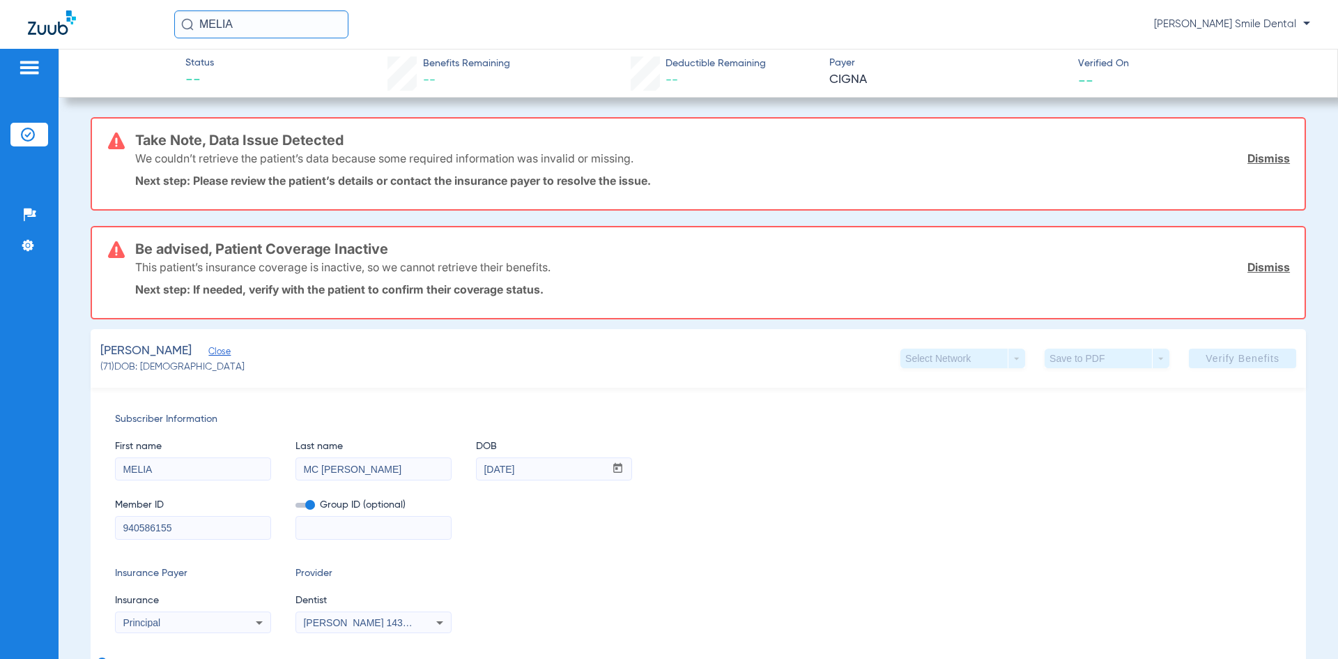
click at [1252, 266] on link "Dismiss" at bounding box center [1268, 267] width 43 height 14
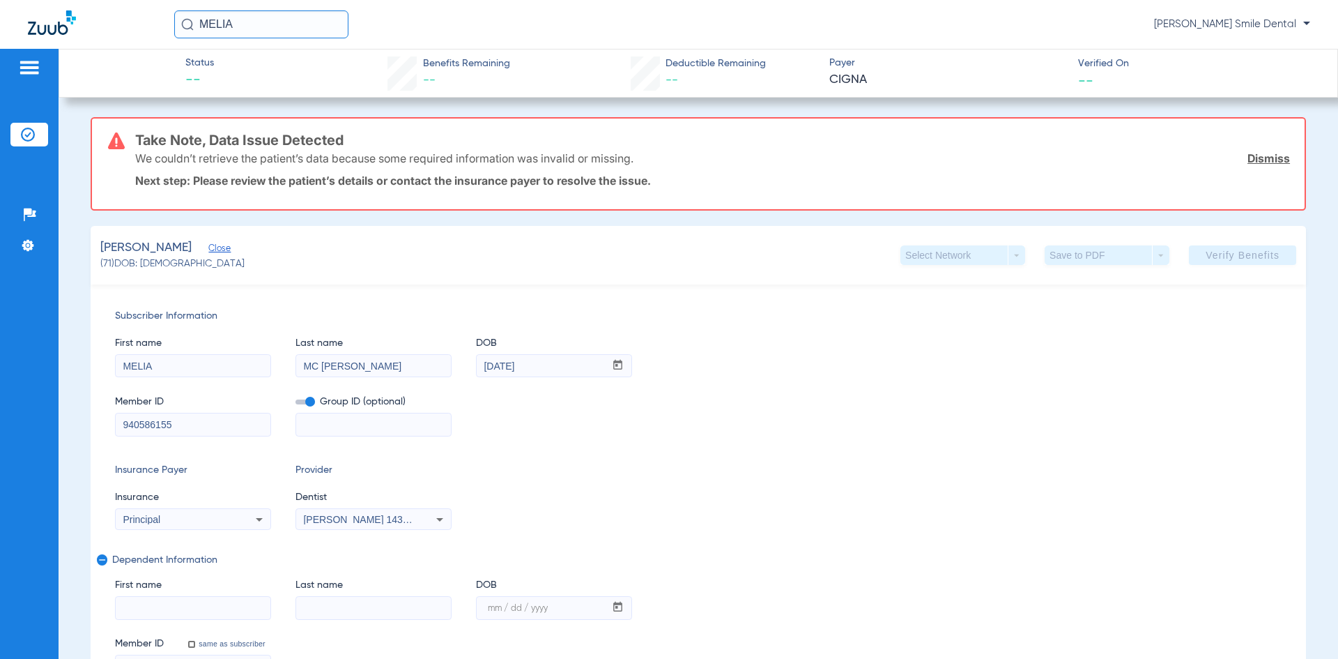
click at [1258, 164] on link "Dismiss" at bounding box center [1268, 158] width 43 height 14
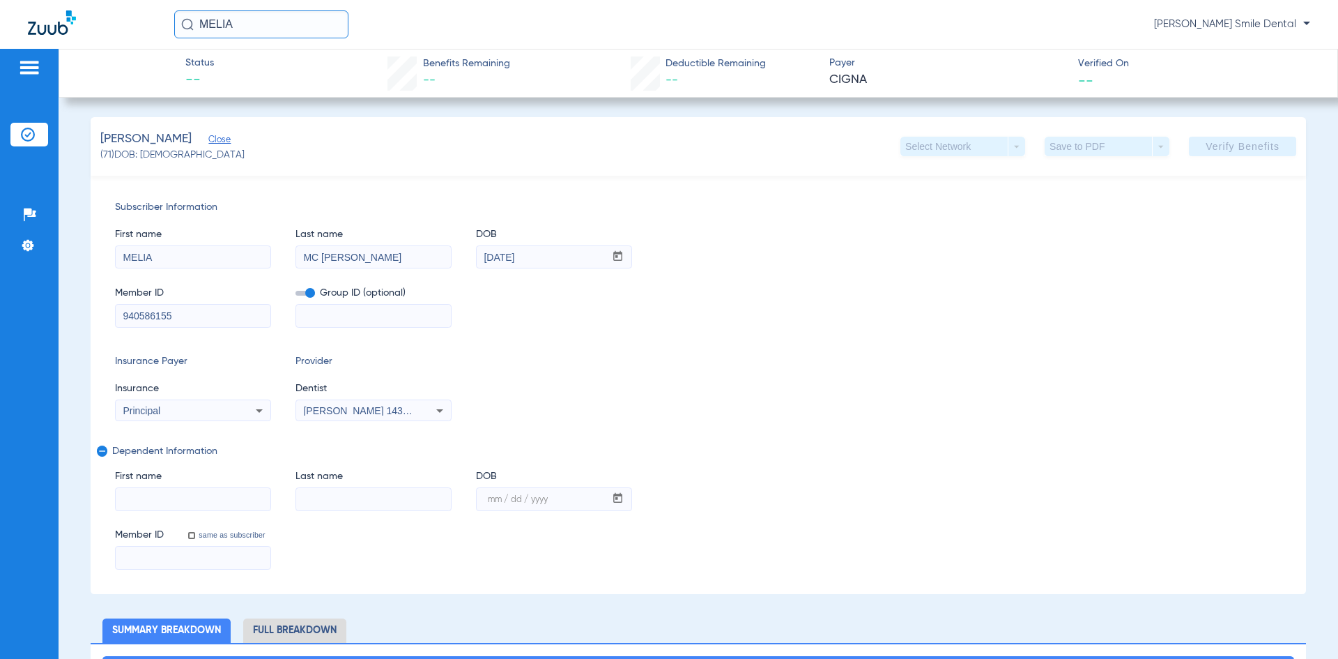
click at [581, 353] on div "Subscriber Information First name MELIA Last name MC DONALD DOB mm / dd / yyyy …" at bounding box center [698, 385] width 1215 height 418
click at [941, 239] on div "First name MELIA Last name MC DONALD DOB mm / dd / yyyy 08/23/1998" at bounding box center [698, 242] width 1167 height 54
click at [676, 220] on div "First name MELIA Last name MC DONALD DOB mm / dd / yyyy 08/23/1998" at bounding box center [698, 242] width 1167 height 54
click at [535, 275] on div "Member ID 940586155 Group ID (optional)" at bounding box center [698, 300] width 1167 height 54
click at [547, 257] on input "[DATE]" at bounding box center [541, 257] width 128 height 22
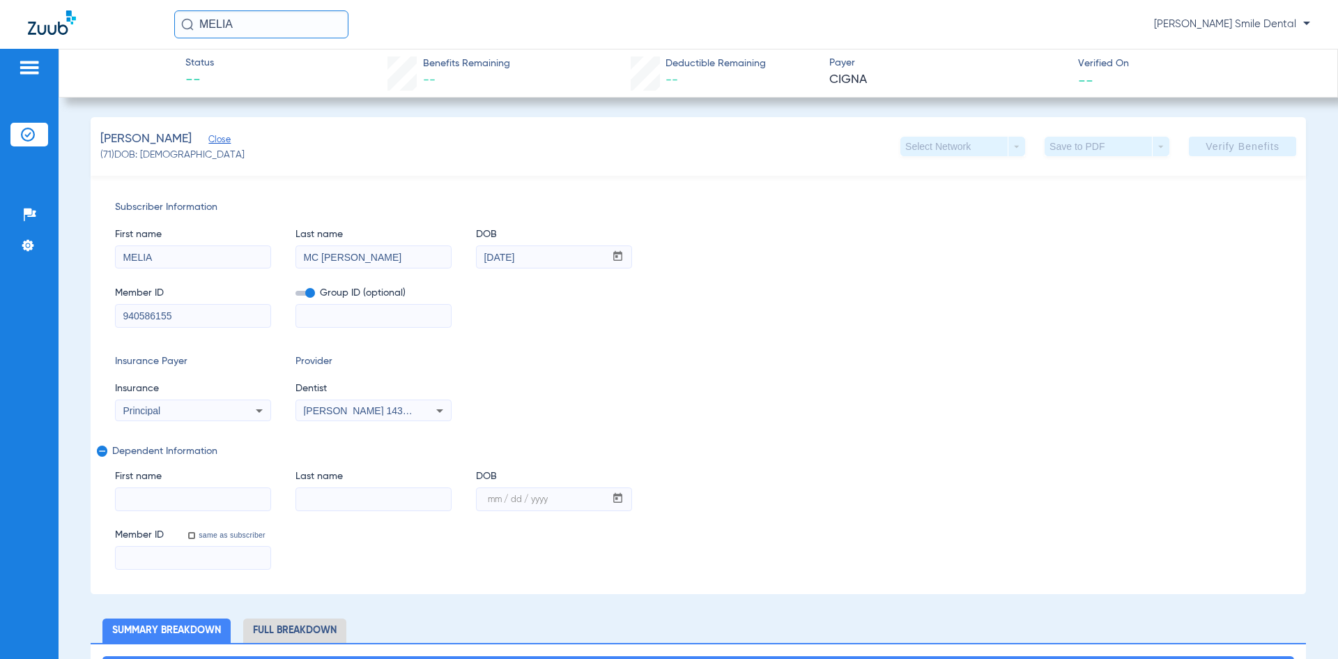
click at [643, 289] on div "Member ID 940586155 Group ID (optional)" at bounding box center [698, 300] width 1167 height 54
click at [222, 139] on div "MC DONALD, MELIA Close" at bounding box center [172, 138] width 144 height 17
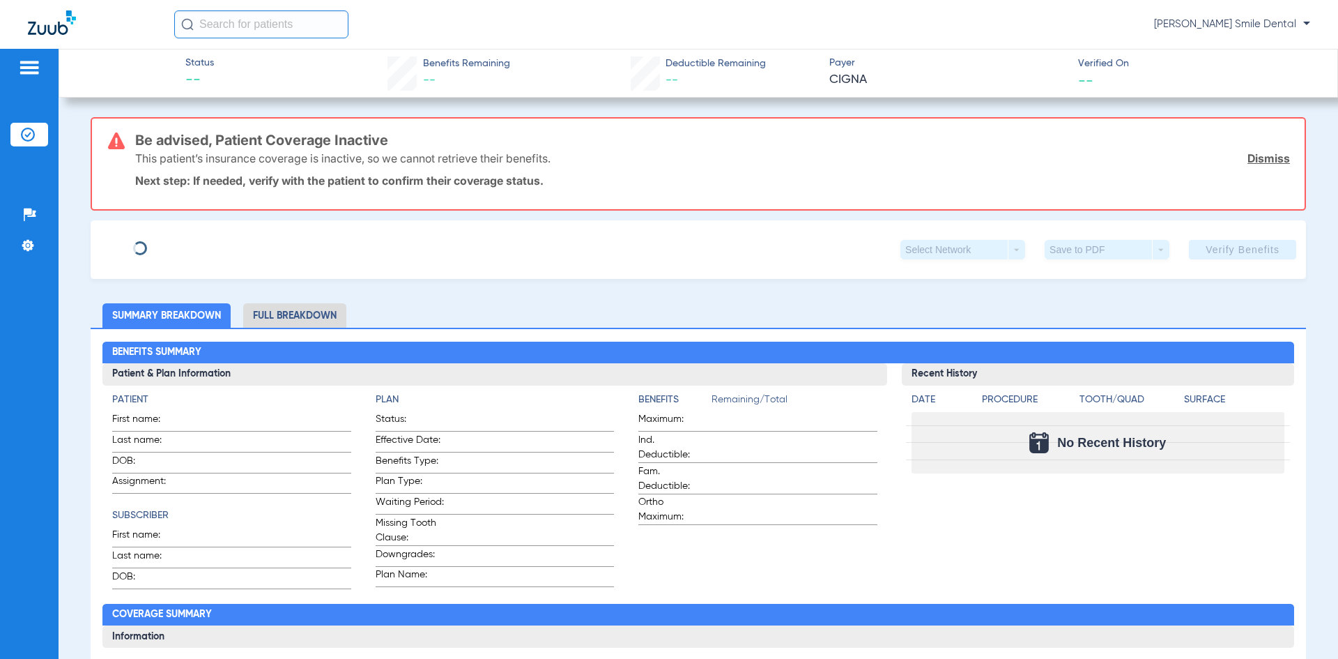
type input "[PERSON_NAME]"
type input "MC [PERSON_NAME]"
type input "[DATE]"
type input "U11940729"
type input "2466082"
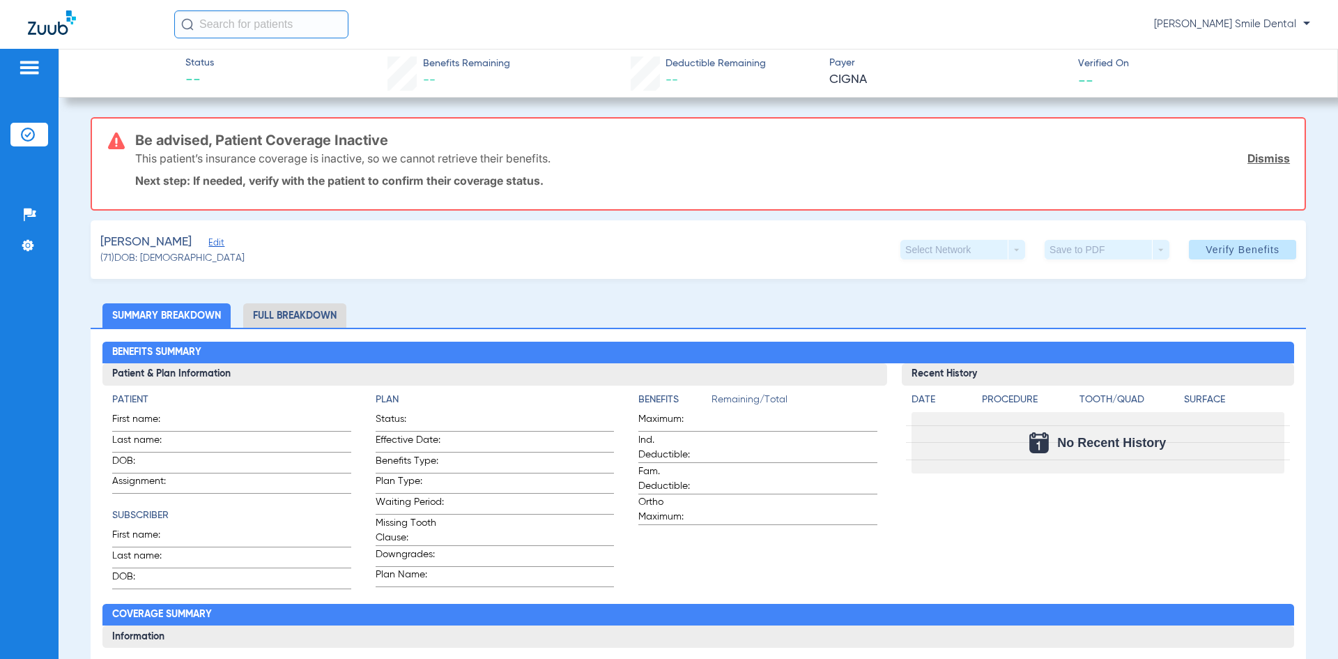
click at [221, 242] on span "Edit" at bounding box center [214, 244] width 13 height 13
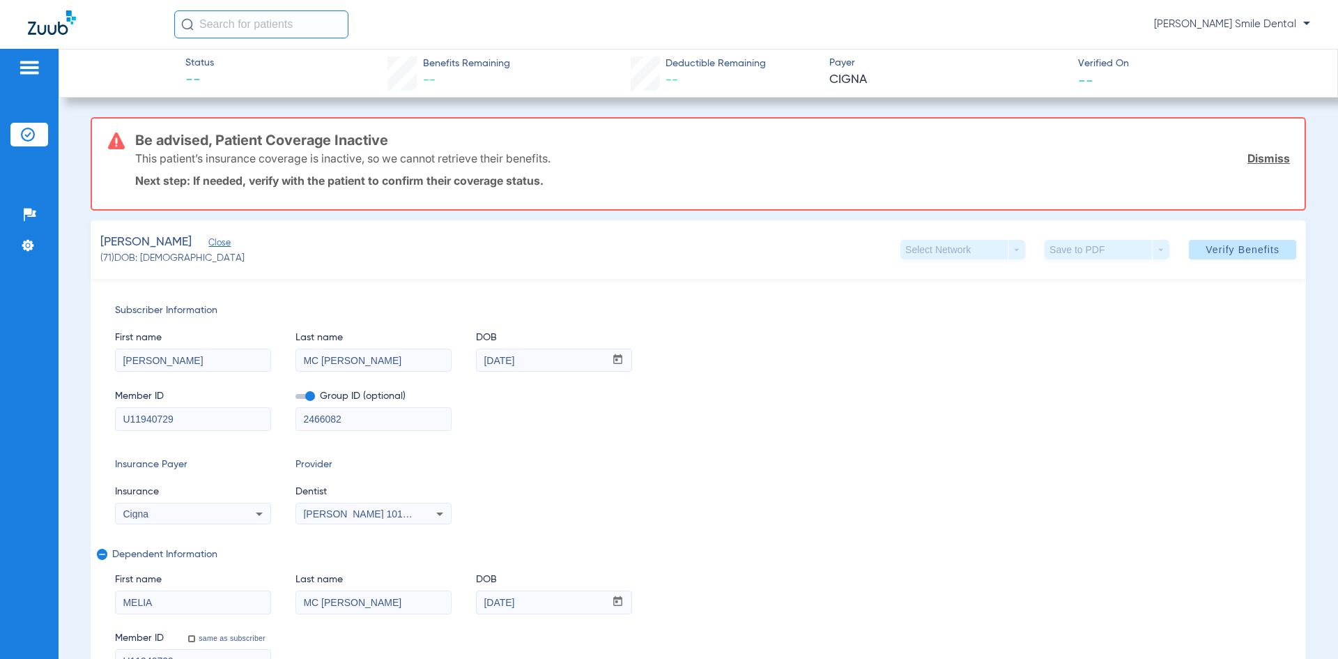
click at [29, 69] on img at bounding box center [29, 67] width 22 height 17
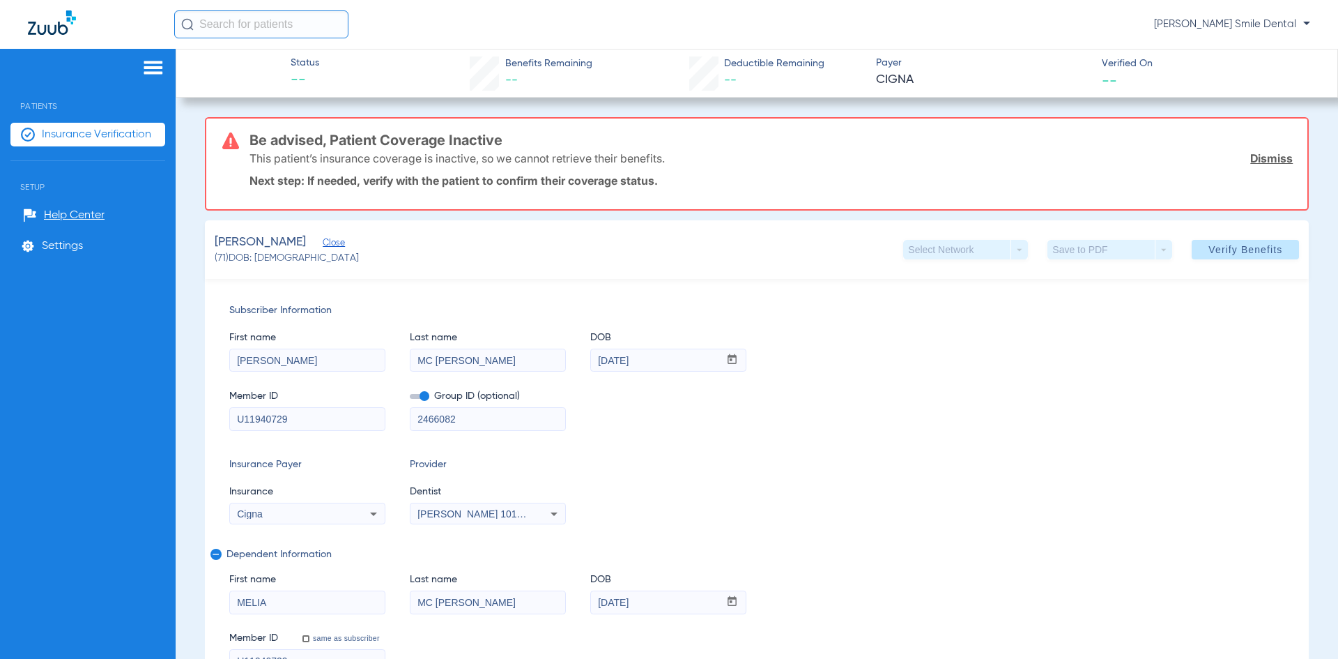
click at [45, 20] on img at bounding box center [52, 22] width 48 height 24
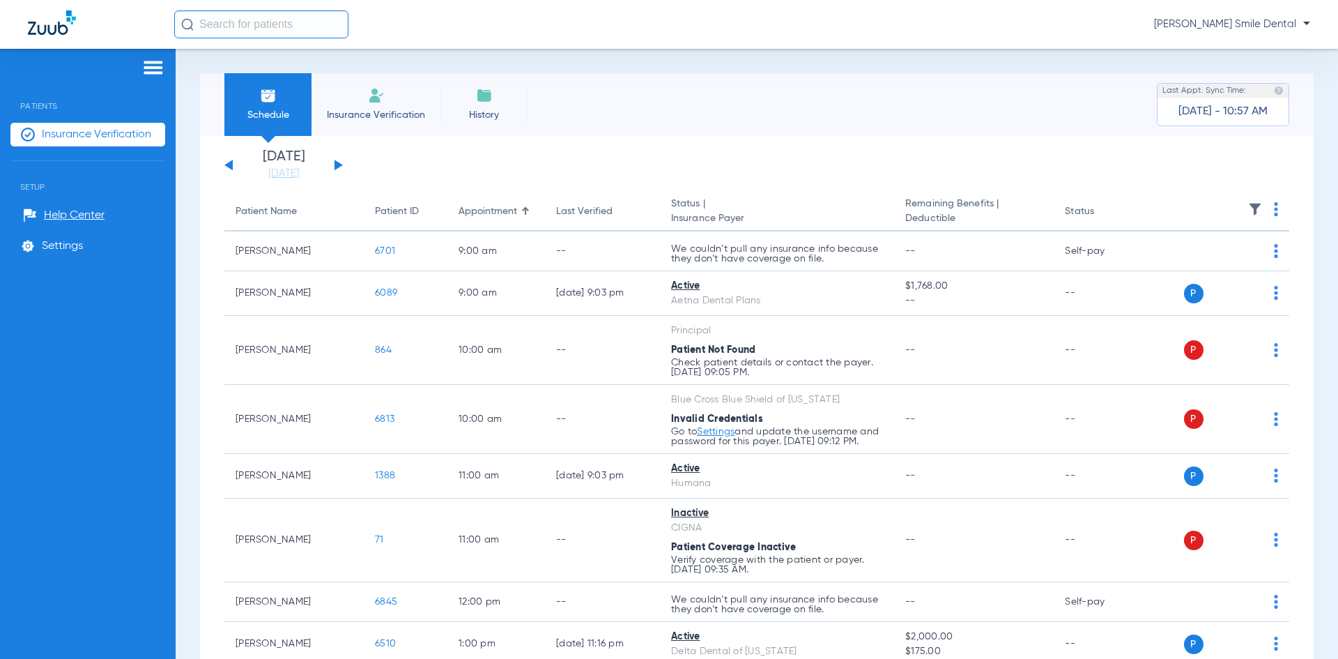
click at [397, 104] on li "Insurance Verification" at bounding box center [376, 104] width 129 height 63
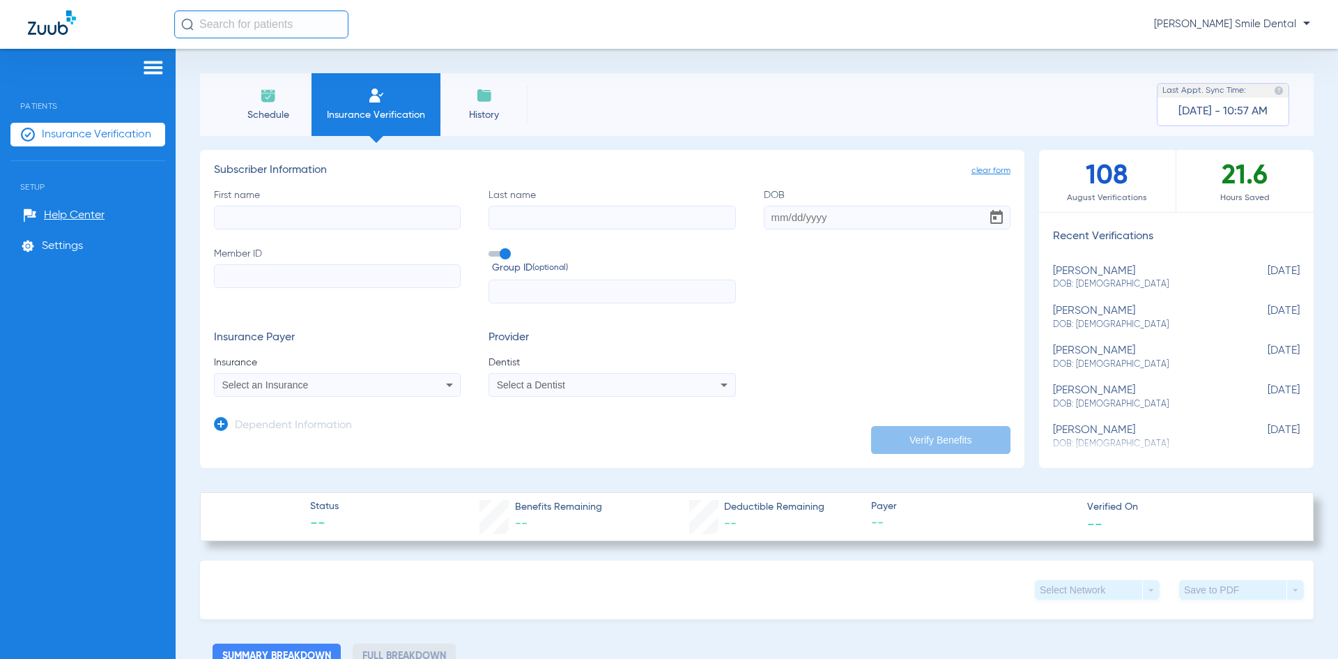
click at [304, 226] on input "First name" at bounding box center [337, 218] width 247 height 24
paste input "940586155"
type input "940586155"
click at [356, 211] on input "First name Required" at bounding box center [337, 218] width 247 height 24
type input "MELIA"
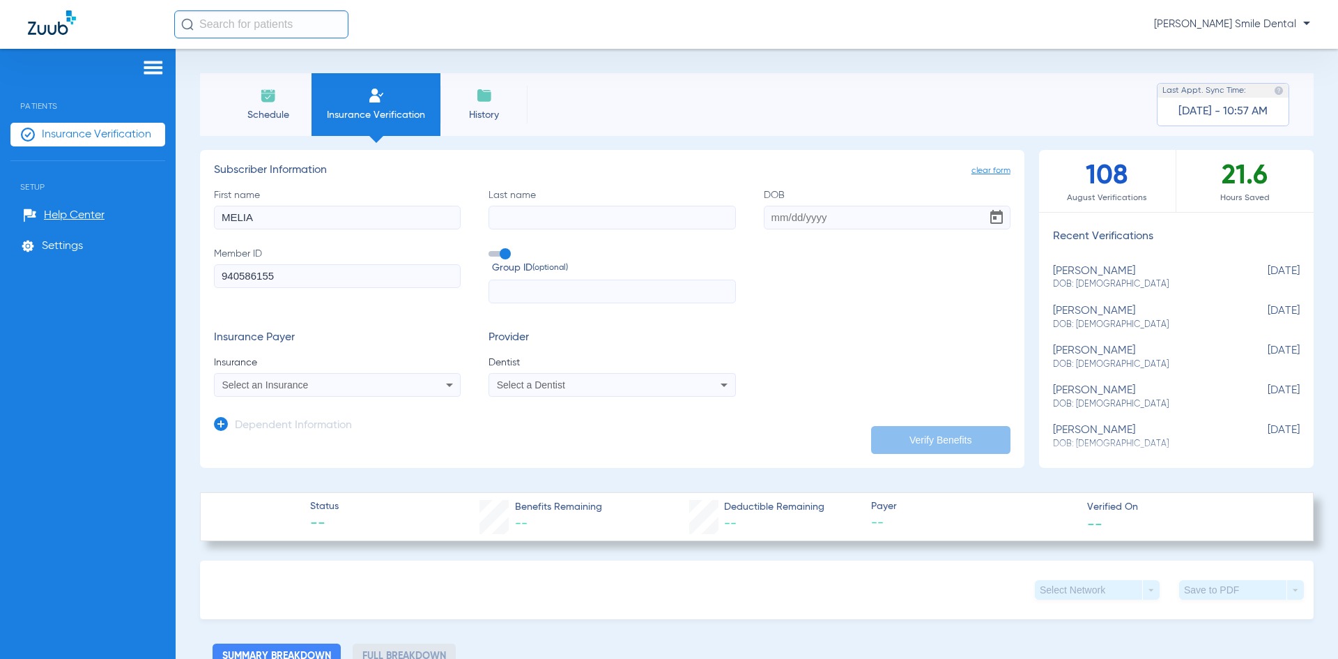
click at [603, 203] on label "Last name" at bounding box center [612, 208] width 247 height 41
click at [603, 206] on input "Last name" at bounding box center [612, 218] width 247 height 24
paste input "MC [PERSON_NAME]"
type input "MC [PERSON_NAME]"
click at [791, 212] on input "DOB" at bounding box center [887, 218] width 247 height 24
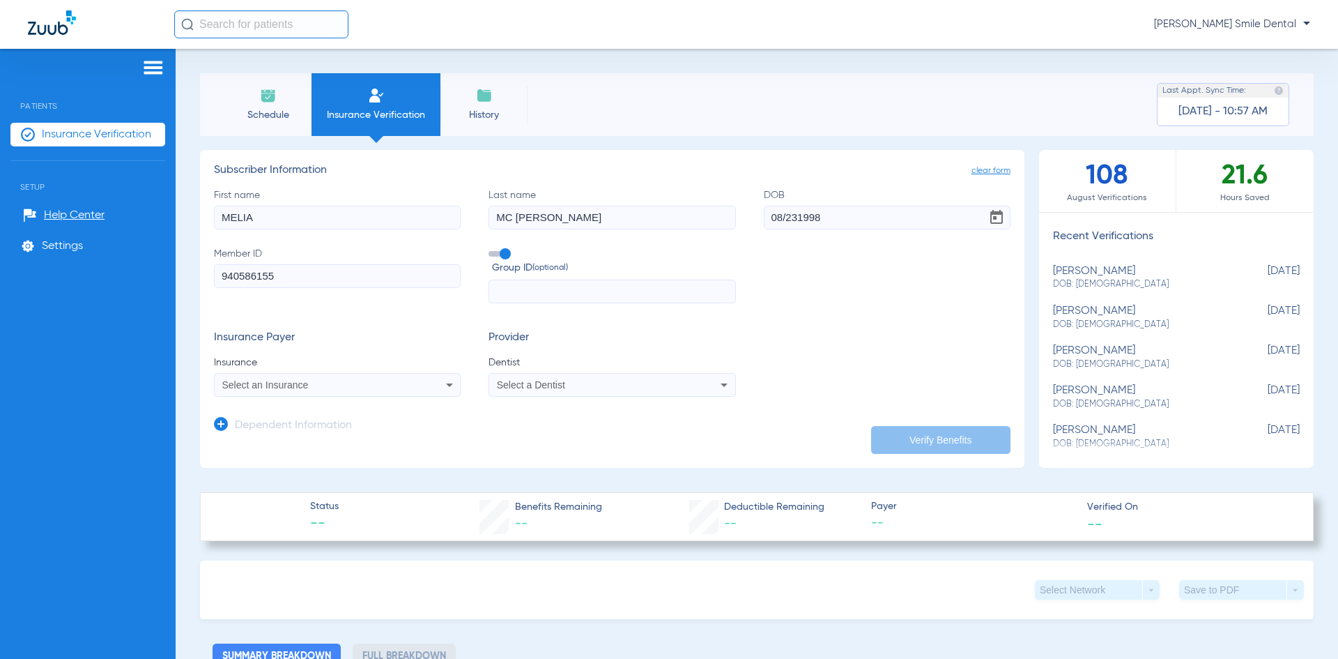
type input "[DATE]"
click at [364, 380] on div "Select an Insurance" at bounding box center [314, 385] width 185 height 10
type input "PRINC"
click at [389, 432] on mat-option "Principal" at bounding box center [332, 433] width 234 height 22
click at [583, 384] on div "Select a Dentist" at bounding box center [589, 385] width 185 height 10
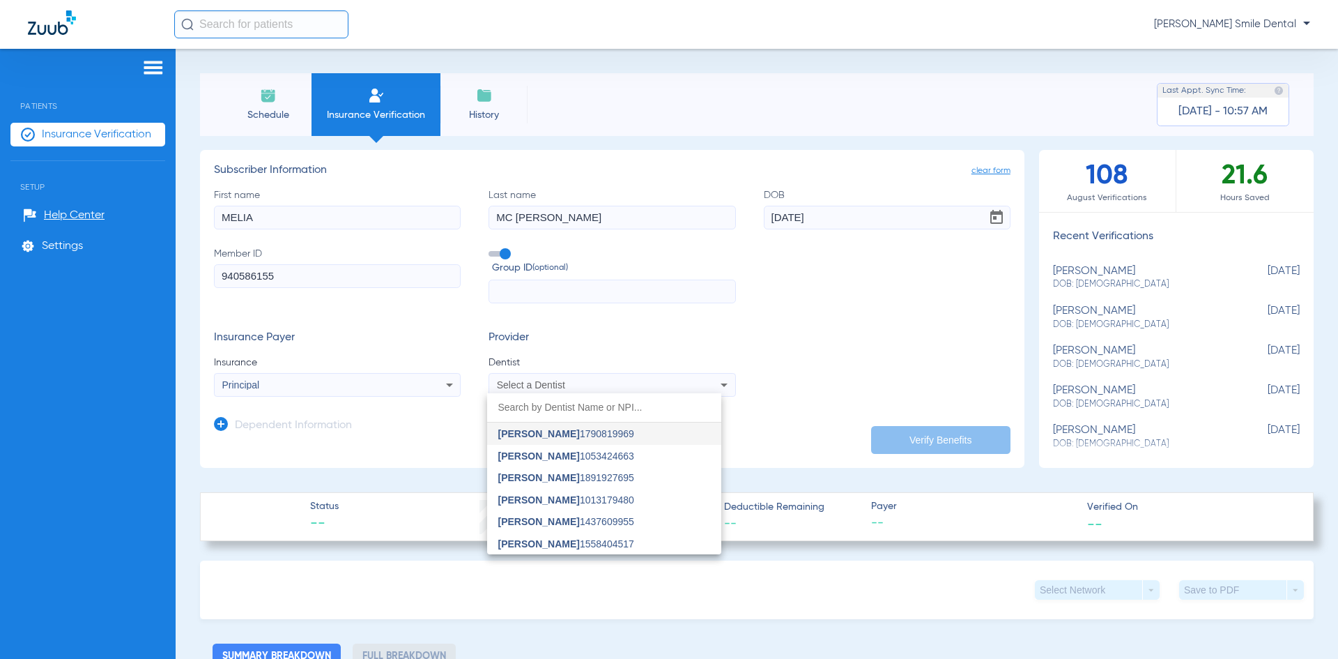
click at [537, 524] on span "[PERSON_NAME]" at bounding box center [539, 521] width 82 height 11
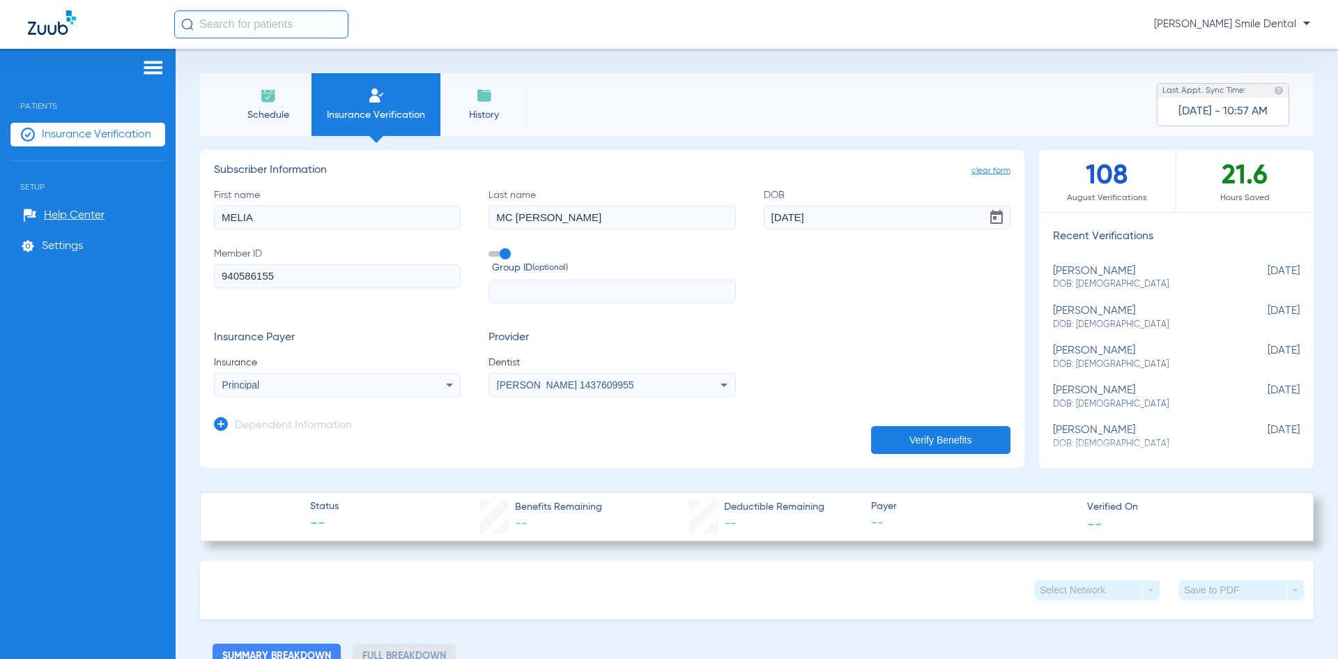
click at [960, 426] on button "Verify Benefits" at bounding box center [940, 440] width 139 height 28
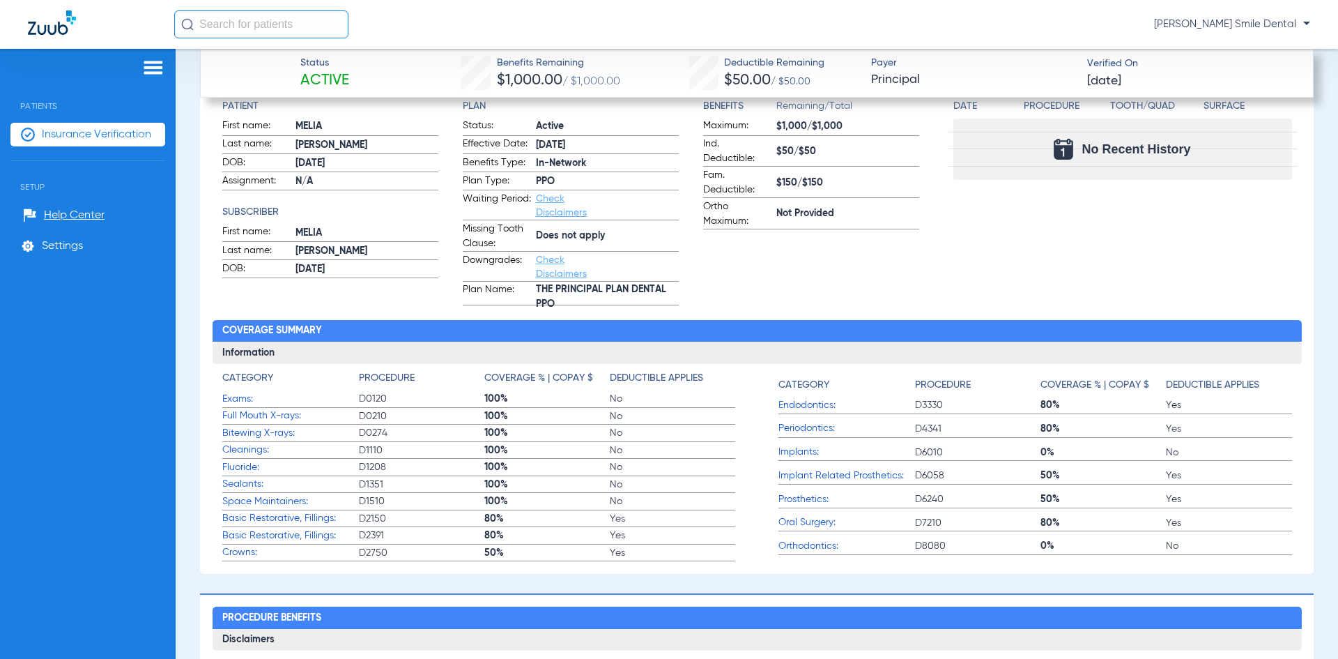
scroll to position [627, 0]
